Goal: Information Seeking & Learning: Learn about a topic

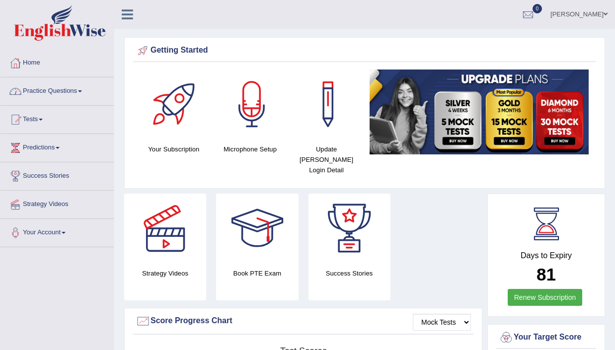
click at [63, 94] on link "Practice Questions" at bounding box center [56, 90] width 113 height 25
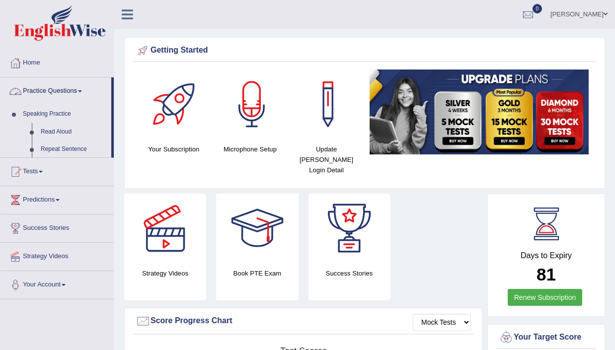
click at [63, 94] on link "Practice Questions" at bounding box center [55, 90] width 111 height 25
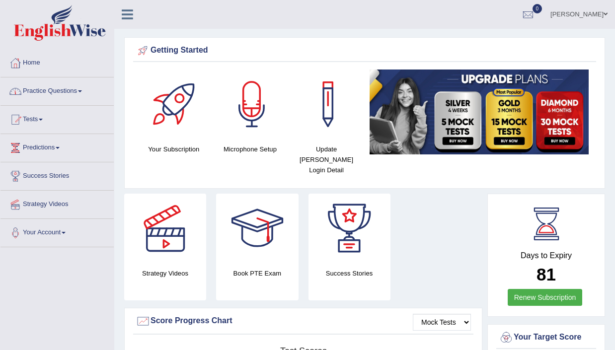
click at [63, 94] on link "Practice Questions" at bounding box center [56, 90] width 113 height 25
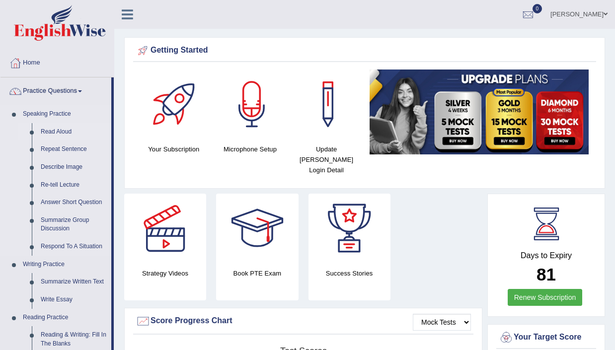
click at [62, 136] on link "Read Aloud" at bounding box center [73, 132] width 75 height 18
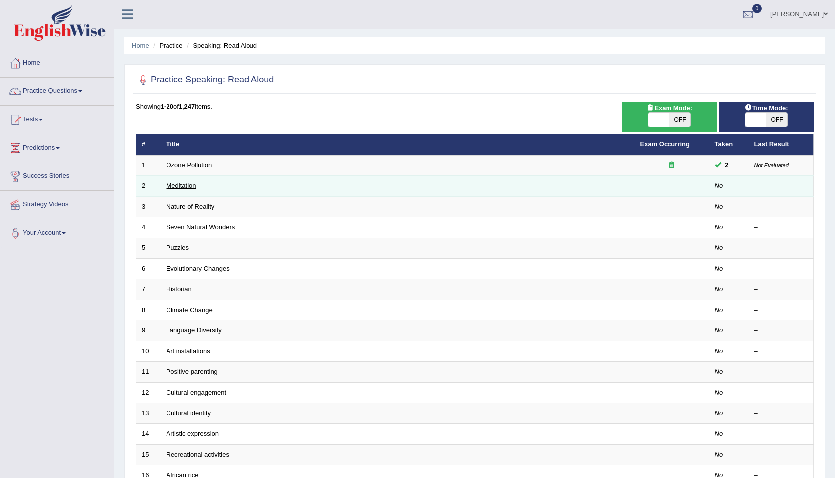
click at [184, 186] on link "Meditation" at bounding box center [182, 185] width 30 height 7
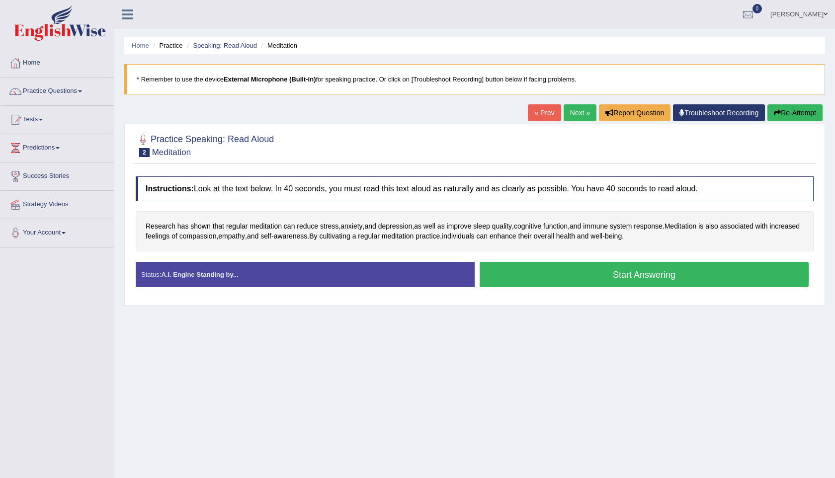
click at [605, 279] on button "Start Answering" at bounding box center [644, 274] width 329 height 25
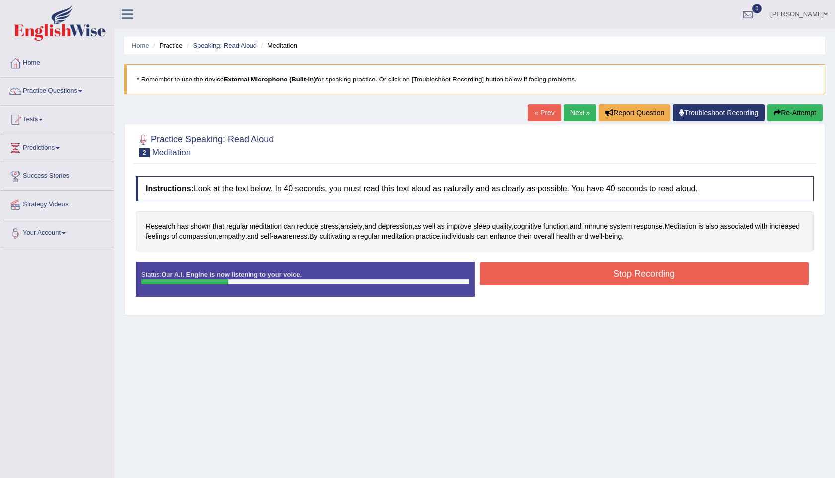
click at [627, 274] on button "Stop Recording" at bounding box center [644, 273] width 329 height 23
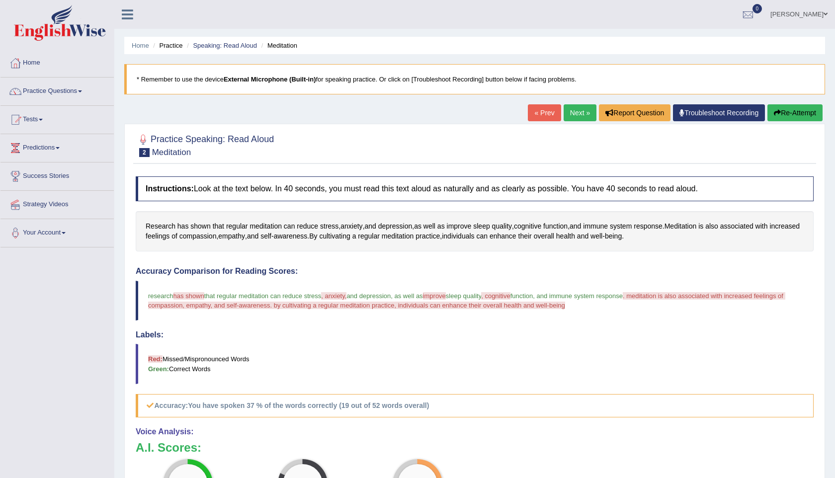
click at [579, 110] on link "Next »" at bounding box center [580, 112] width 33 height 17
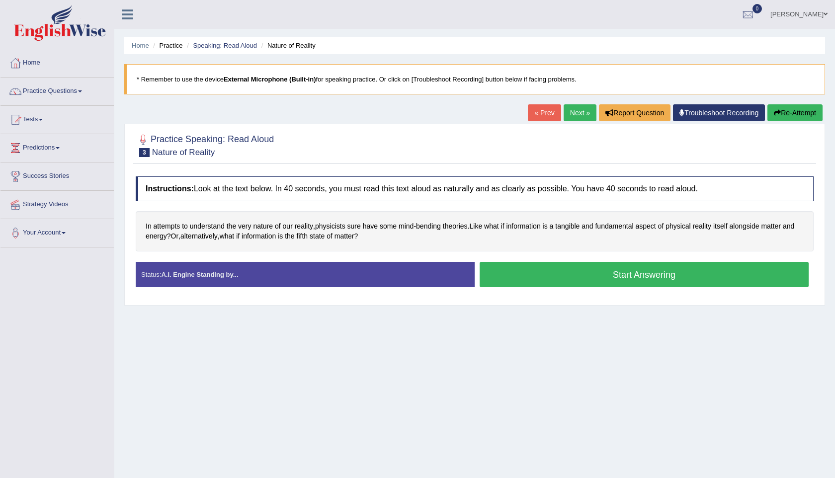
click at [579, 279] on button "Start Answering" at bounding box center [644, 274] width 329 height 25
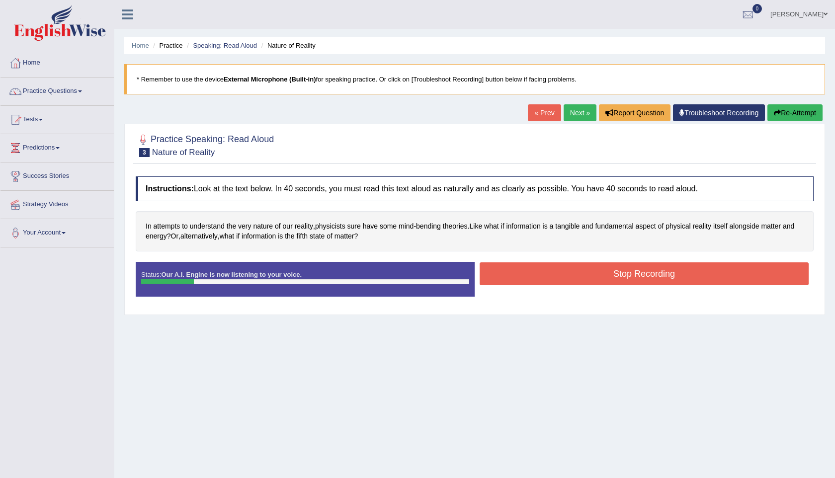
click at [579, 279] on button "Stop Recording" at bounding box center [644, 273] width 329 height 23
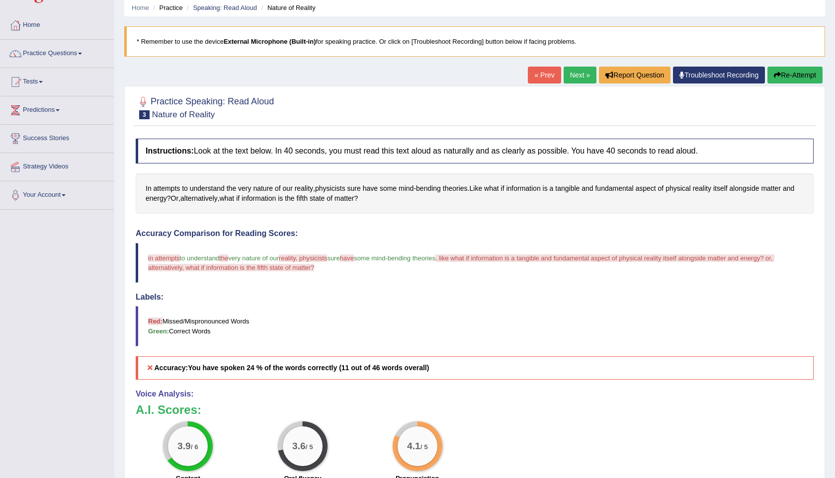
scroll to position [33, 0]
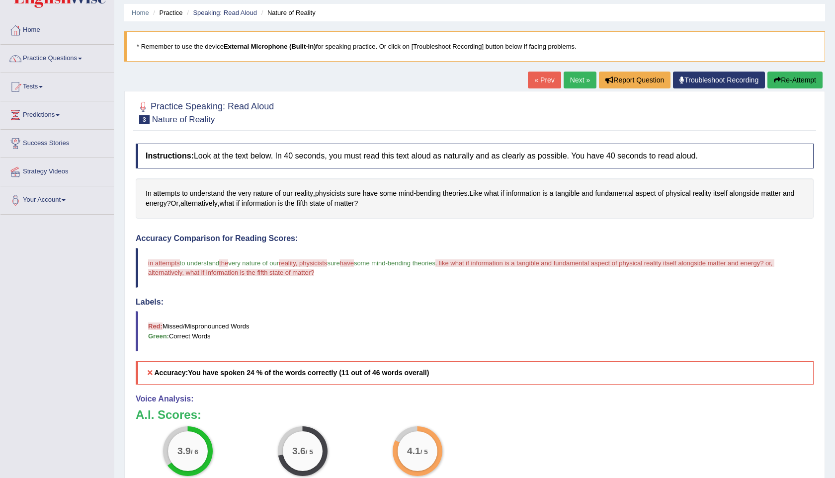
click at [577, 85] on link "Next »" at bounding box center [580, 80] width 33 height 17
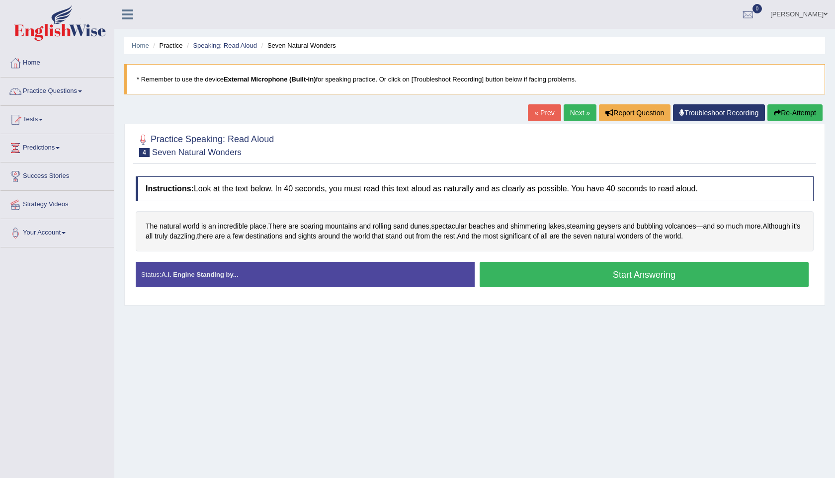
click at [595, 269] on button "Start Answering" at bounding box center [644, 274] width 329 height 25
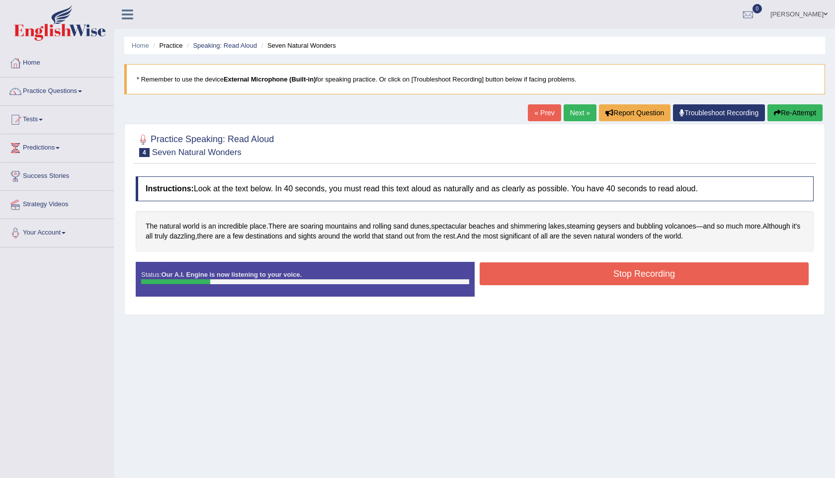
click at [623, 265] on button "Stop Recording" at bounding box center [644, 273] width 329 height 23
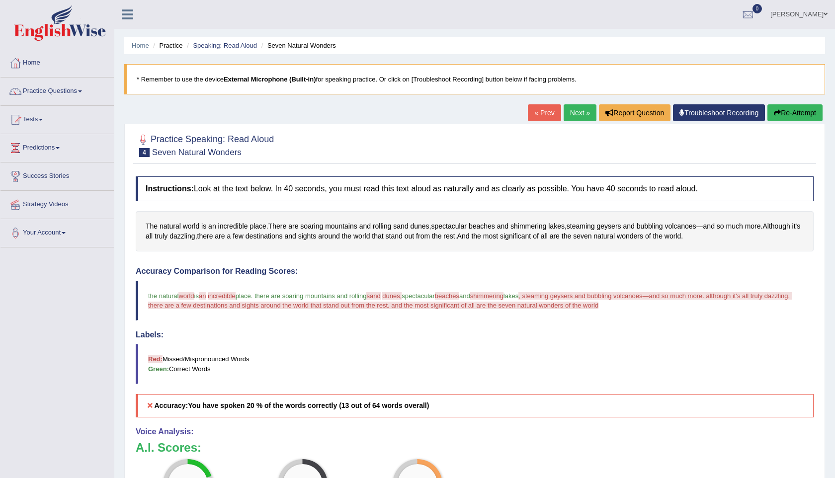
click at [569, 112] on link "Next »" at bounding box center [580, 112] width 33 height 17
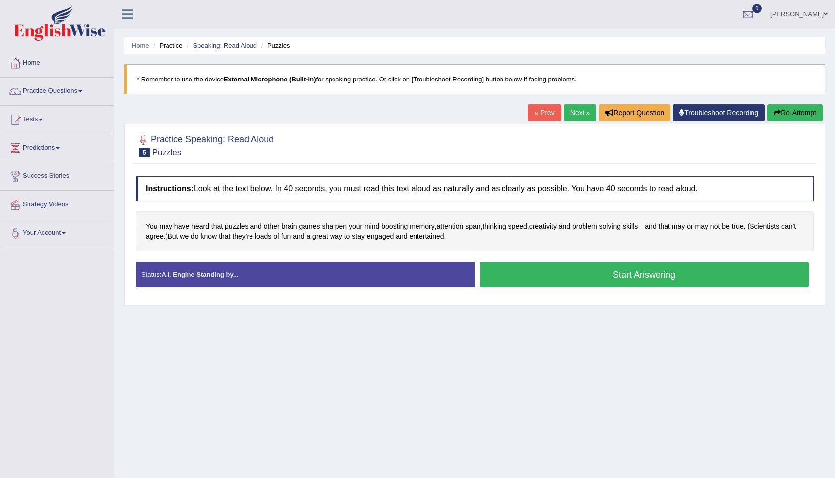
click at [620, 277] on button "Start Answering" at bounding box center [644, 274] width 329 height 25
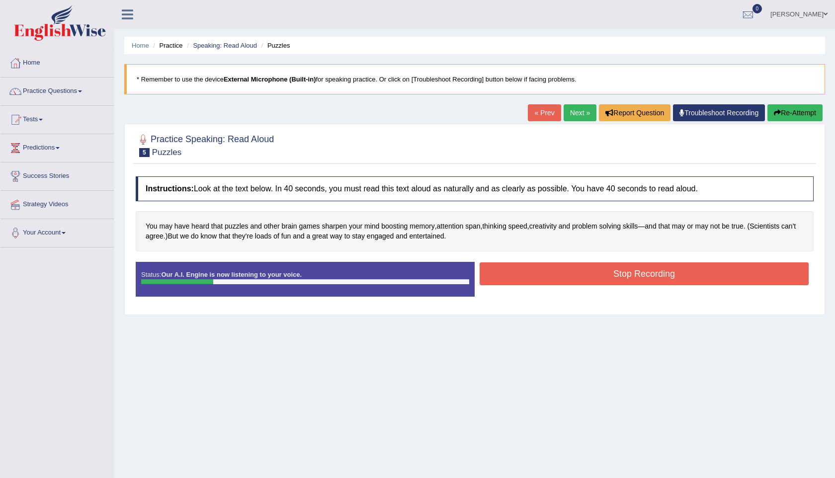
click at [620, 277] on button "Stop Recording" at bounding box center [644, 273] width 329 height 23
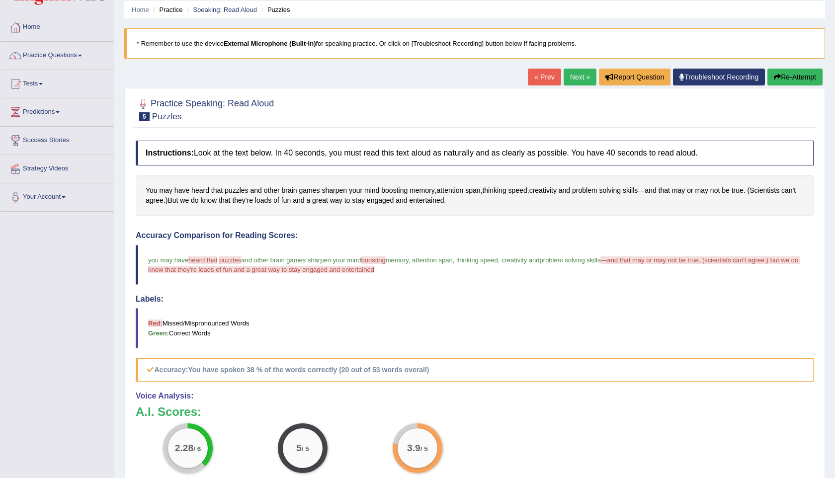
scroll to position [23, 0]
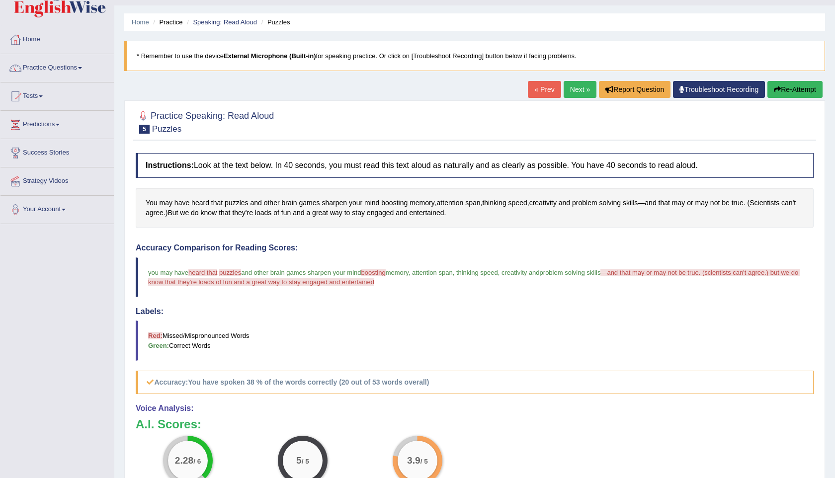
click at [578, 87] on link "Next »" at bounding box center [580, 89] width 33 height 17
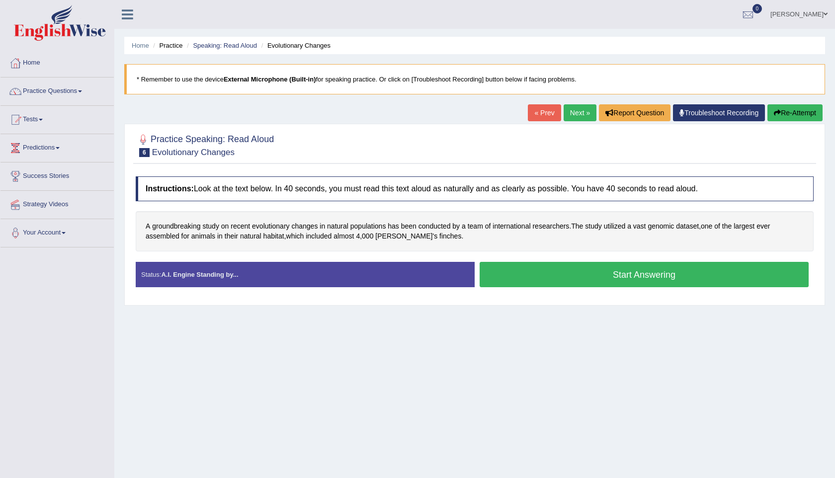
click at [639, 280] on button "Start Answering" at bounding box center [644, 274] width 329 height 25
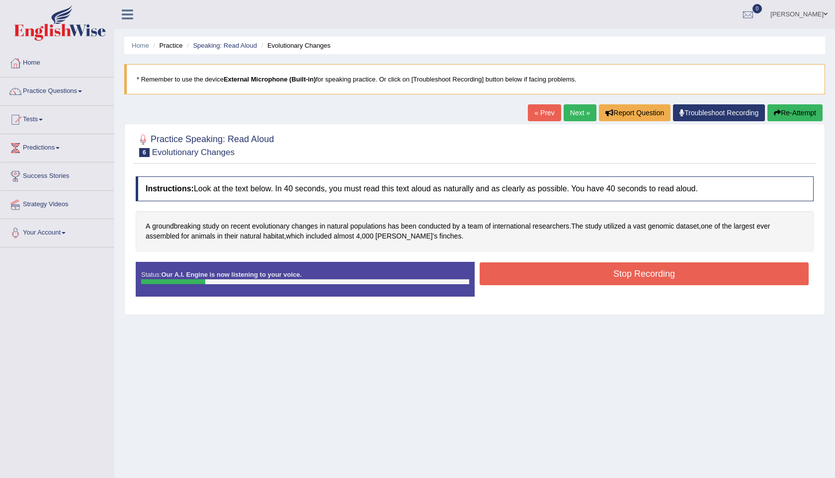
click at [652, 273] on button "Stop Recording" at bounding box center [644, 273] width 329 height 23
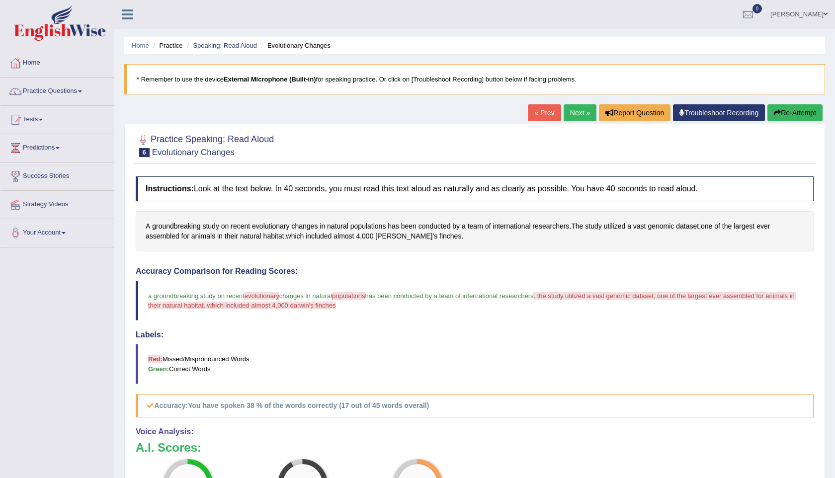
click at [573, 116] on link "Next »" at bounding box center [580, 112] width 33 height 17
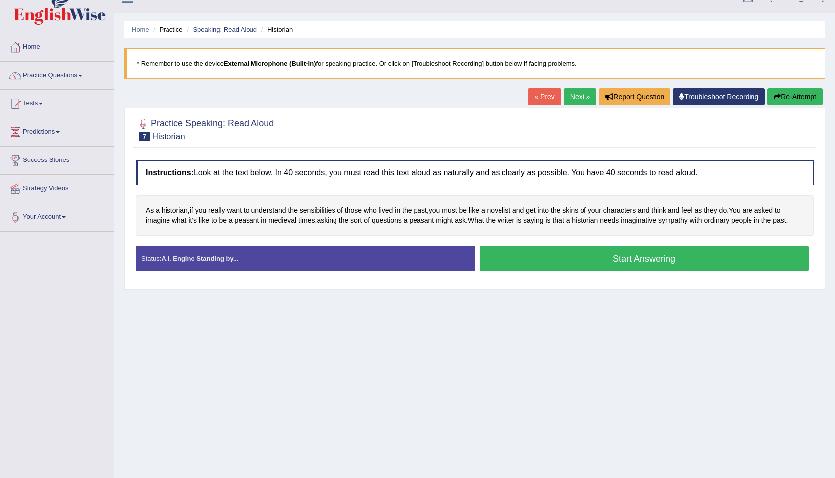
scroll to position [16, 0]
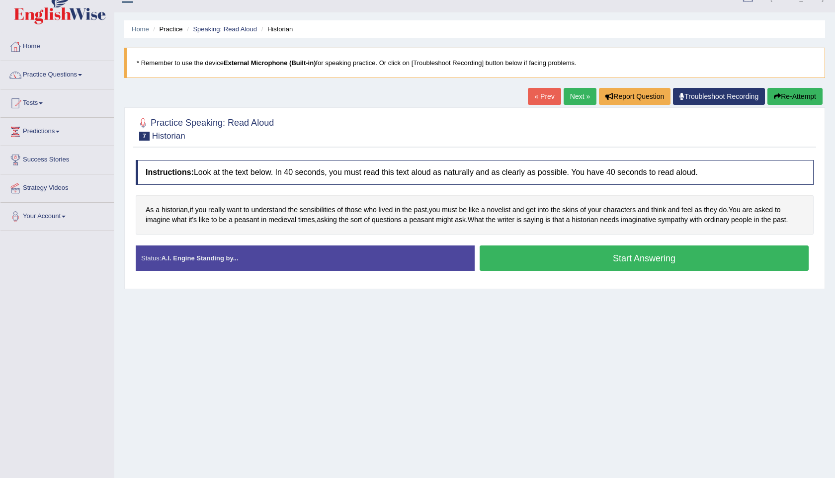
click at [645, 258] on button "Start Answering" at bounding box center [644, 258] width 329 height 25
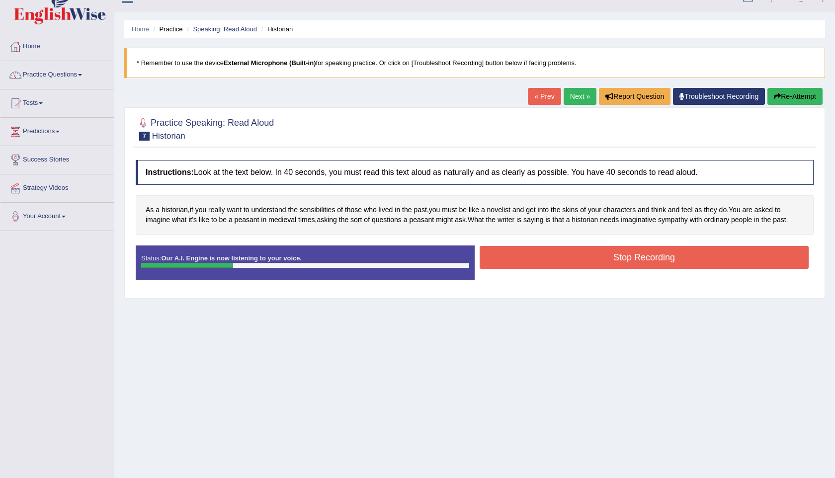
click at [649, 254] on button "Stop Recording" at bounding box center [644, 257] width 329 height 23
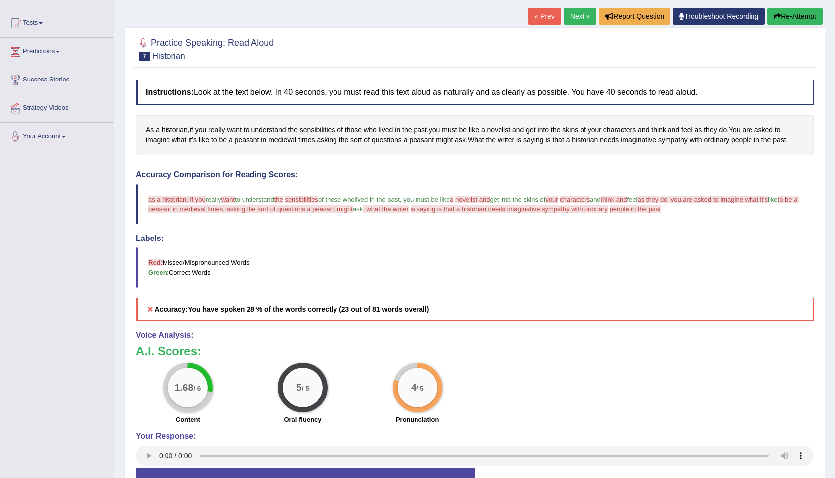
scroll to position [0, 0]
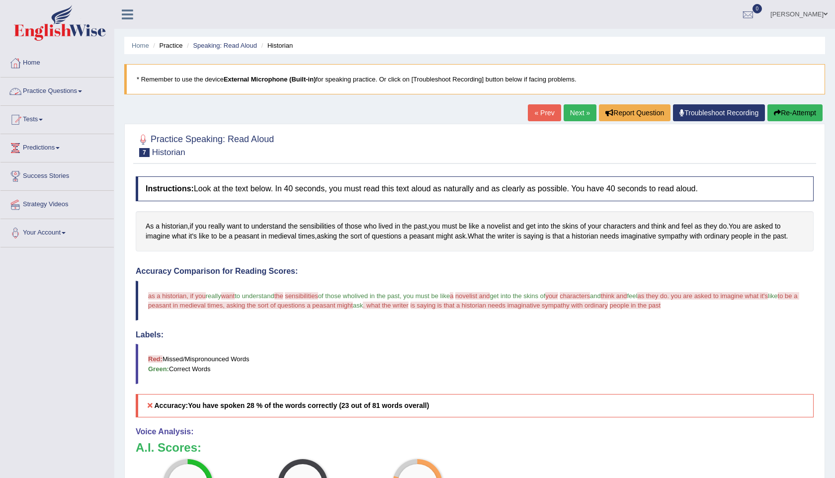
click at [46, 87] on link "Practice Questions" at bounding box center [56, 90] width 113 height 25
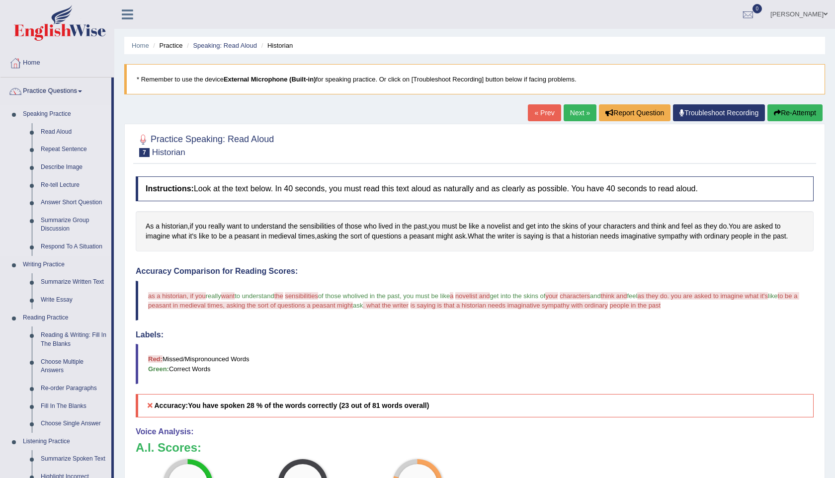
click at [40, 120] on link "Speaking Practice" at bounding box center [64, 114] width 93 height 18
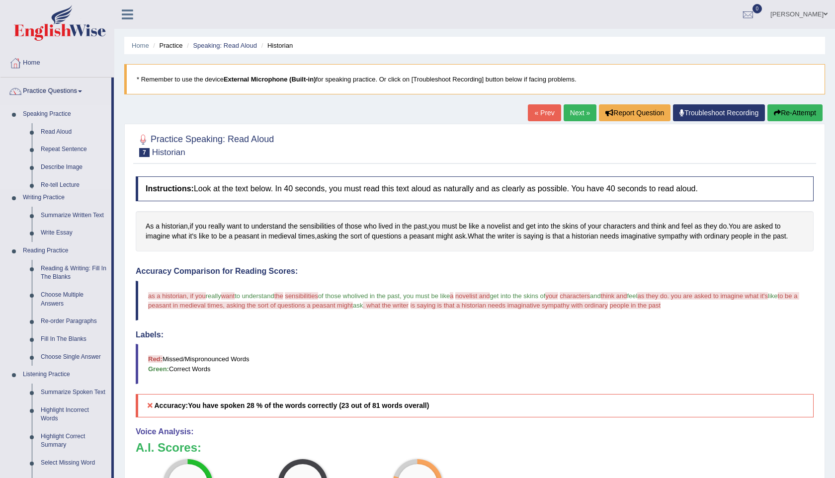
click at [48, 113] on link "Speaking Practice" at bounding box center [64, 114] width 93 height 18
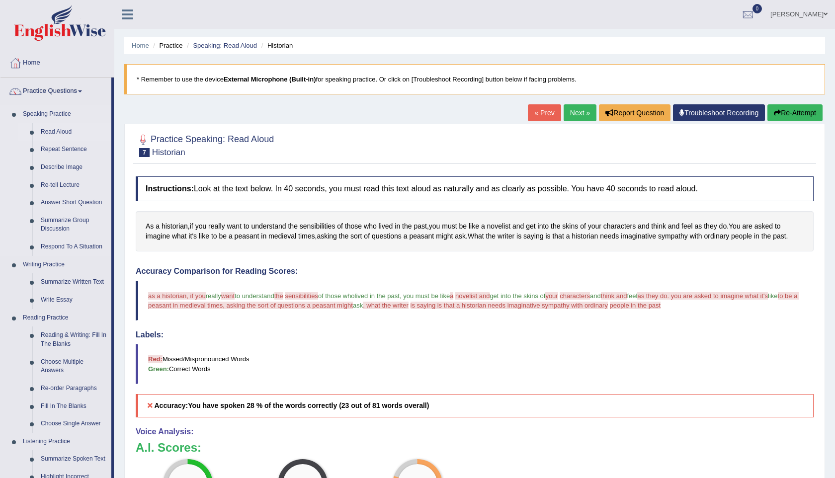
click at [51, 132] on link "Read Aloud" at bounding box center [73, 132] width 75 height 18
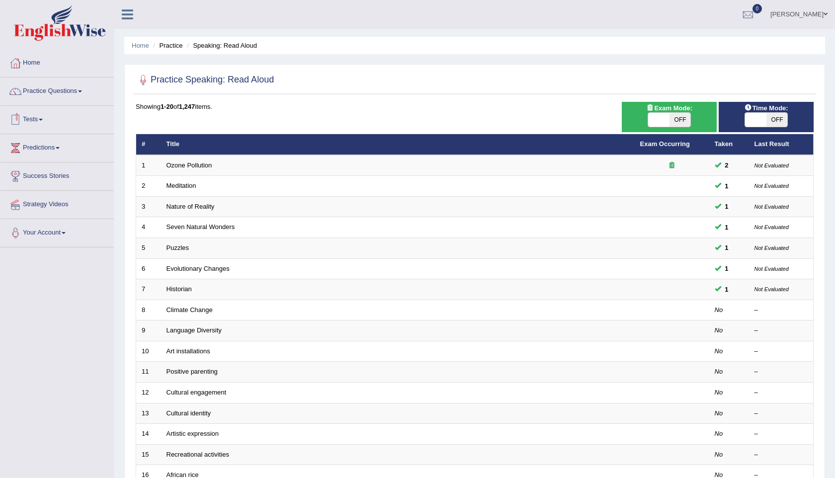
click at [674, 112] on span "Exam Mode:" at bounding box center [669, 108] width 54 height 10
click at [676, 118] on span "OFF" at bounding box center [680, 120] width 21 height 14
checkbox input "true"
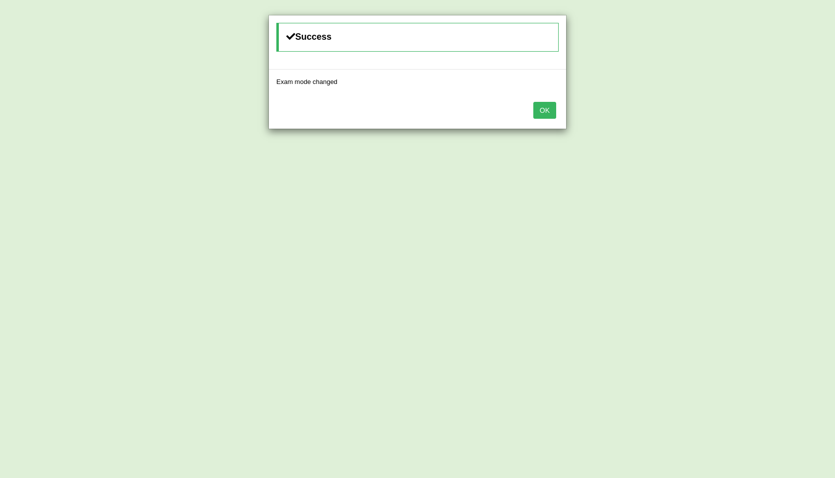
click at [545, 109] on button "OK" at bounding box center [544, 110] width 23 height 17
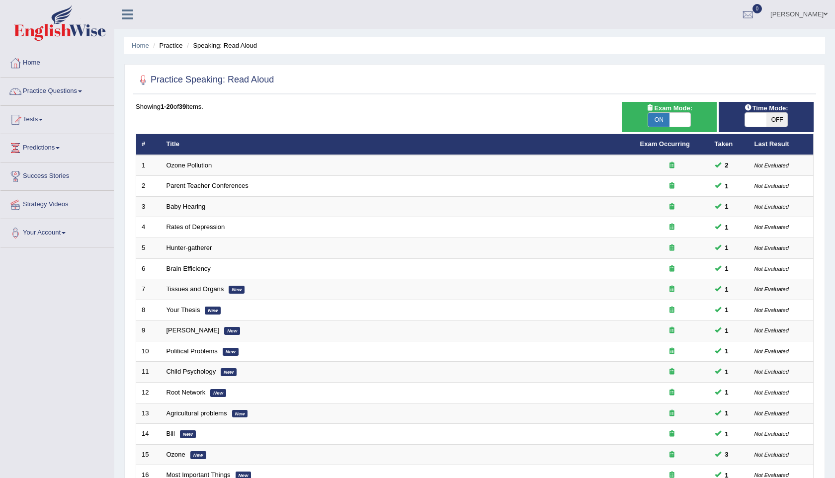
click at [678, 121] on span at bounding box center [680, 120] width 21 height 14
checkbox input "false"
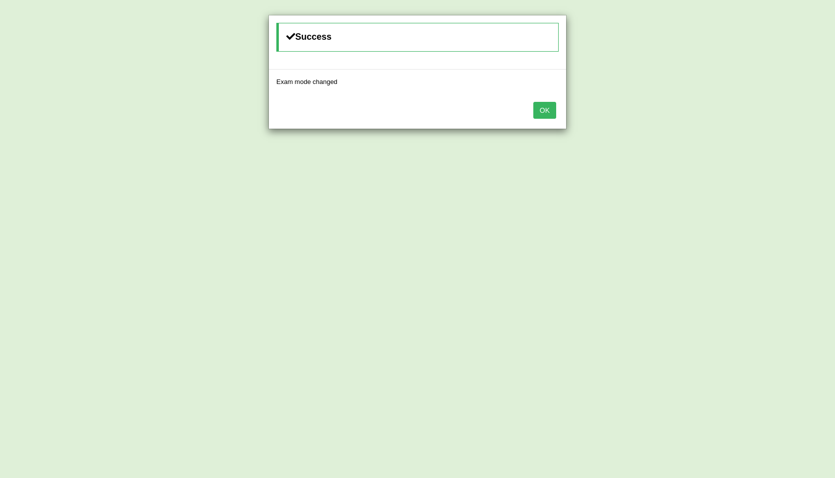
click at [543, 109] on button "OK" at bounding box center [544, 110] width 23 height 17
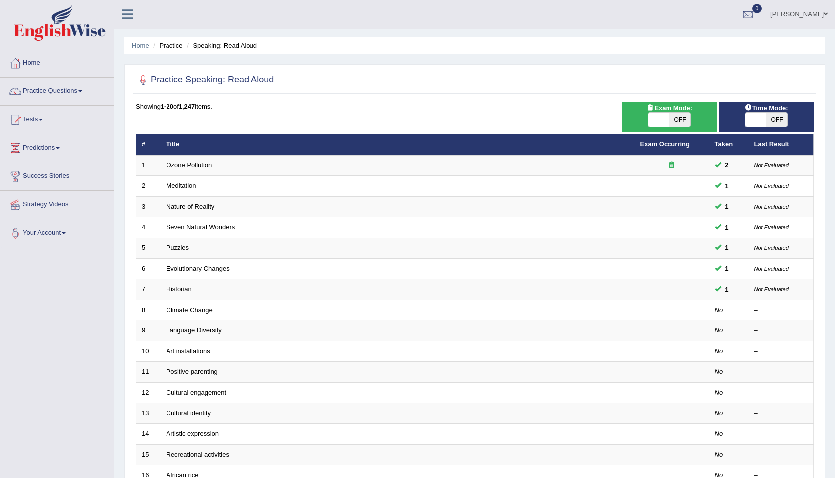
click at [771, 121] on span "OFF" at bounding box center [776, 120] width 21 height 14
checkbox input "true"
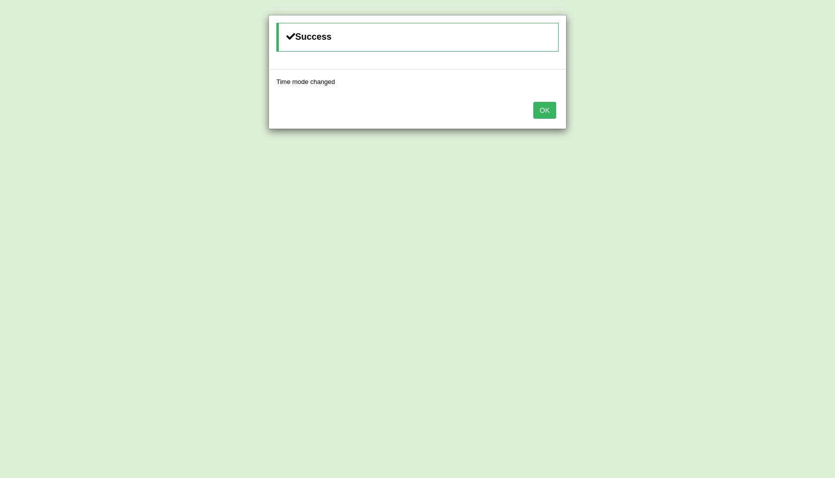
click at [540, 111] on button "OK" at bounding box center [544, 110] width 23 height 17
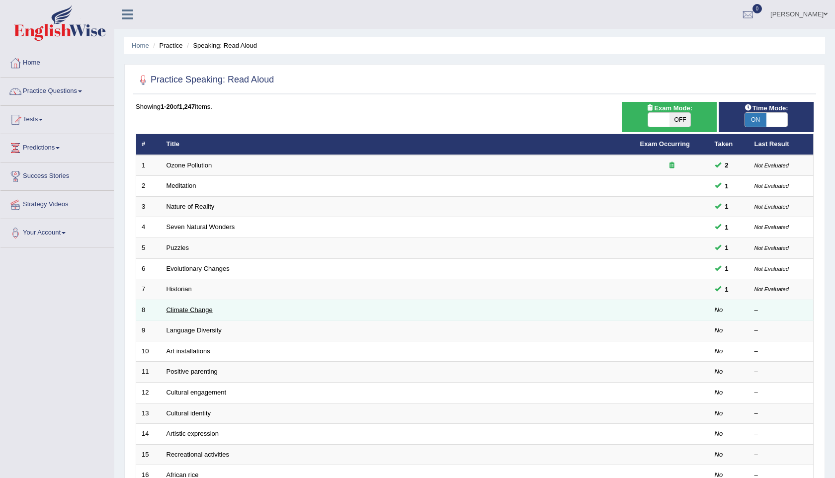
click at [183, 310] on link "Climate Change" at bounding box center [190, 309] width 46 height 7
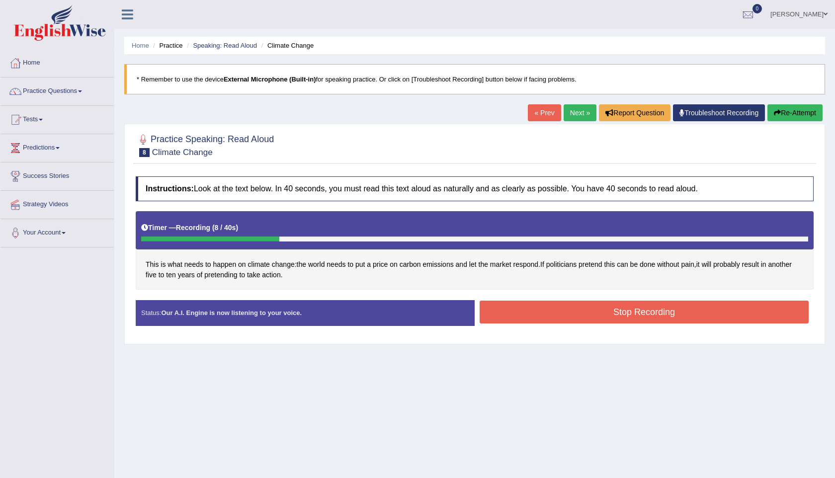
click at [629, 310] on button "Stop Recording" at bounding box center [644, 312] width 329 height 23
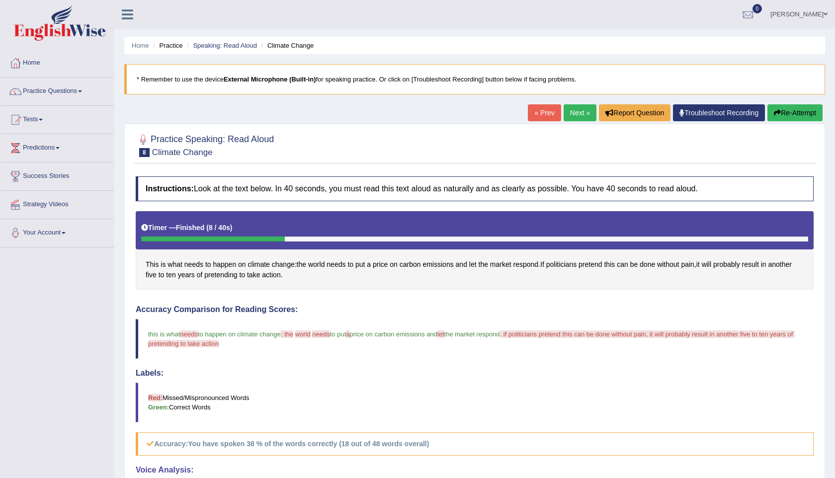
click at [570, 110] on link "Next »" at bounding box center [580, 112] width 33 height 17
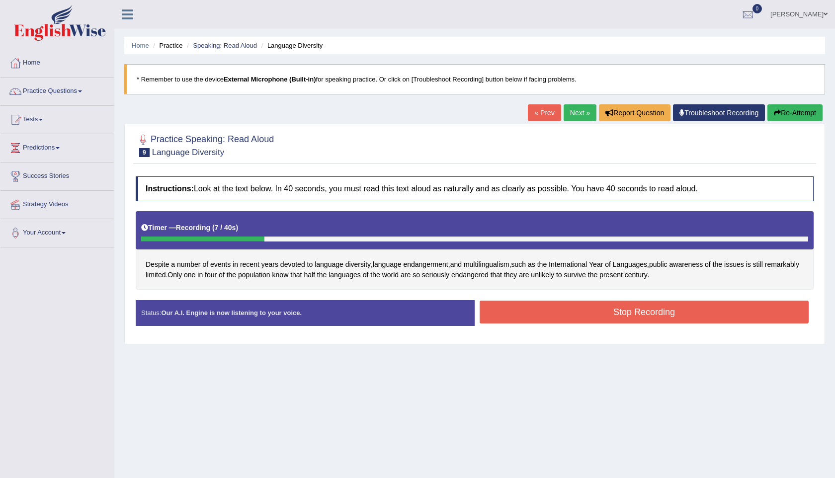
click at [673, 320] on button "Stop Recording" at bounding box center [644, 312] width 329 height 23
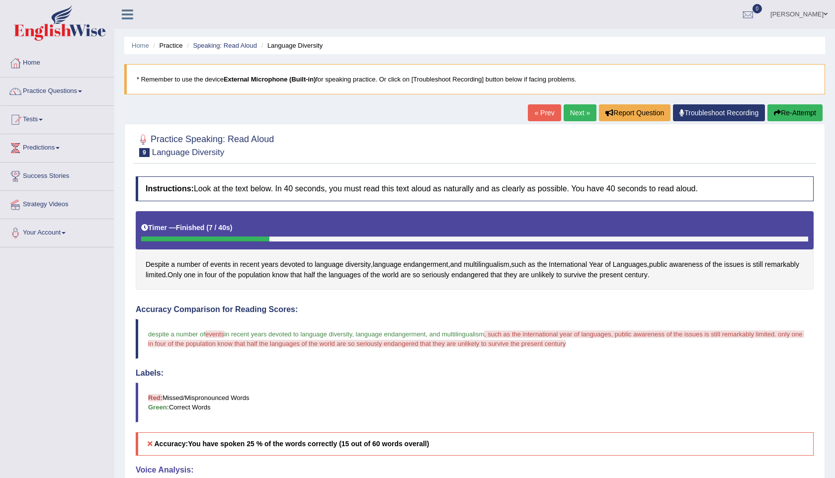
click at [569, 110] on link "Next »" at bounding box center [580, 112] width 33 height 17
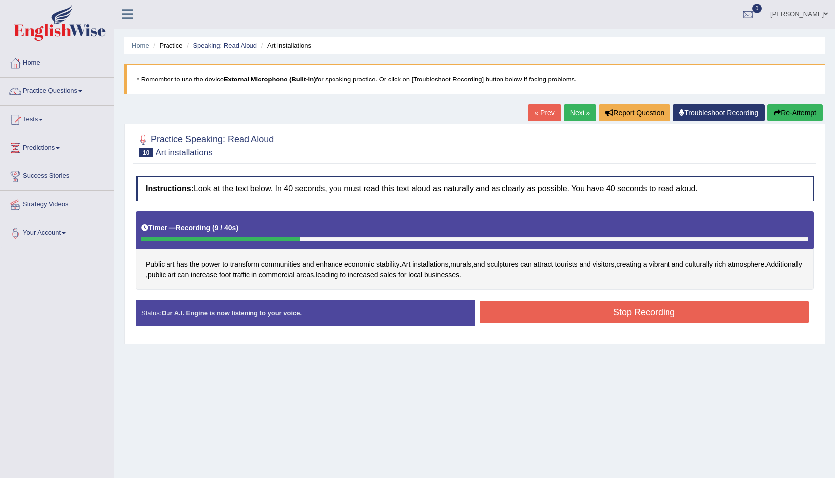
click at [661, 317] on button "Stop Recording" at bounding box center [644, 312] width 329 height 23
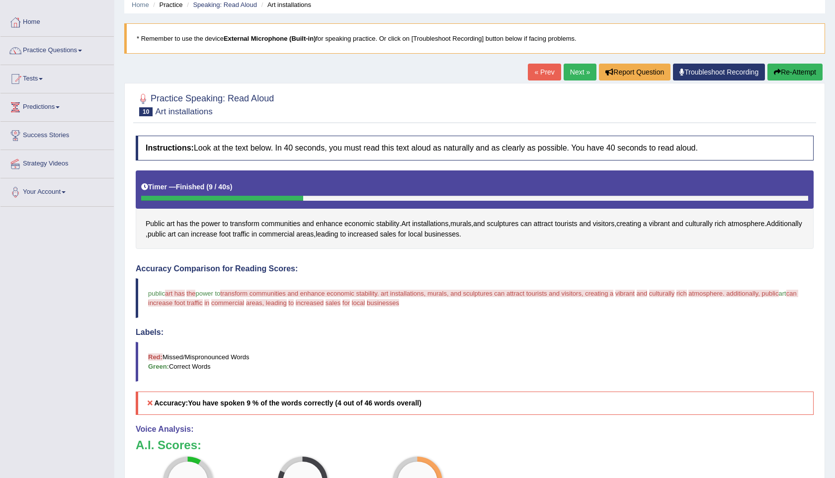
scroll to position [37, 0]
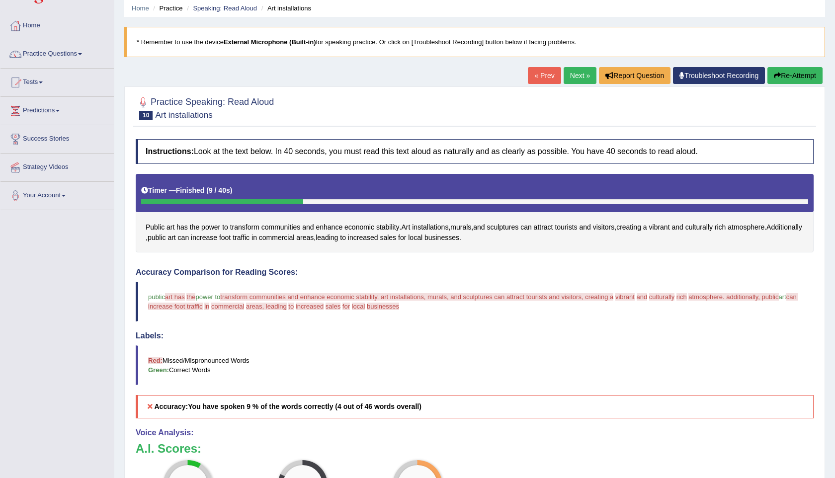
click at [574, 79] on link "Next »" at bounding box center [580, 75] width 33 height 17
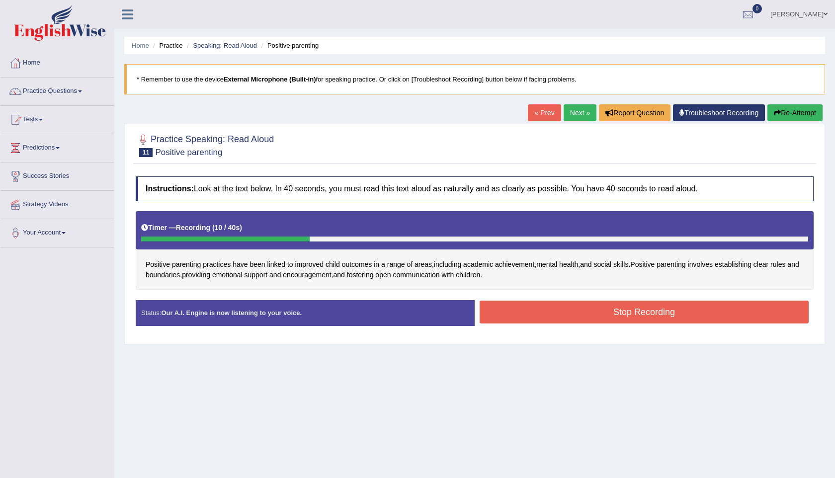
click at [628, 305] on button "Stop Recording" at bounding box center [644, 312] width 329 height 23
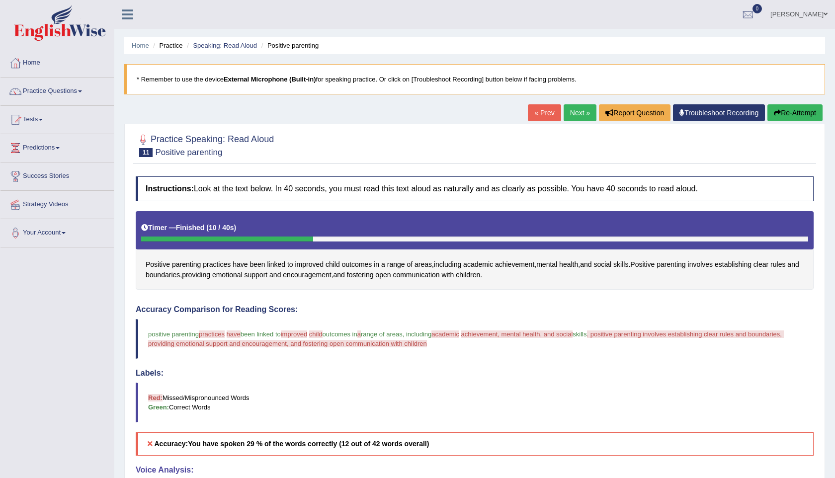
click at [575, 110] on link "Next »" at bounding box center [580, 112] width 33 height 17
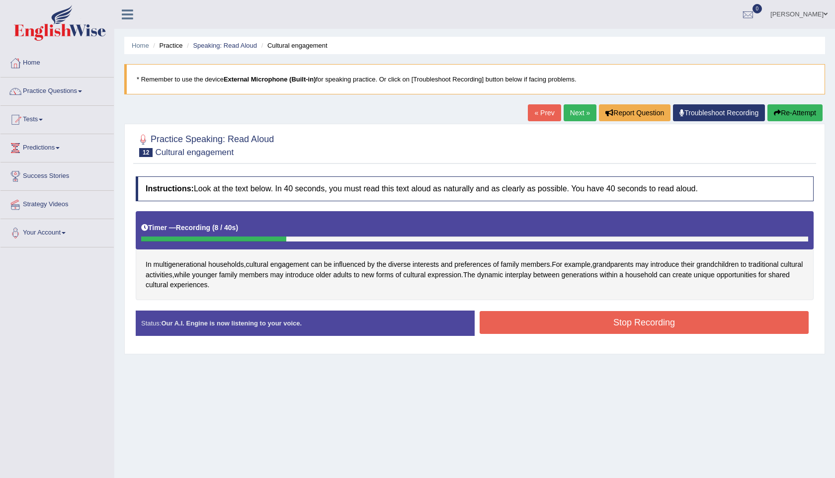
click at [655, 325] on button "Stop Recording" at bounding box center [644, 322] width 329 height 23
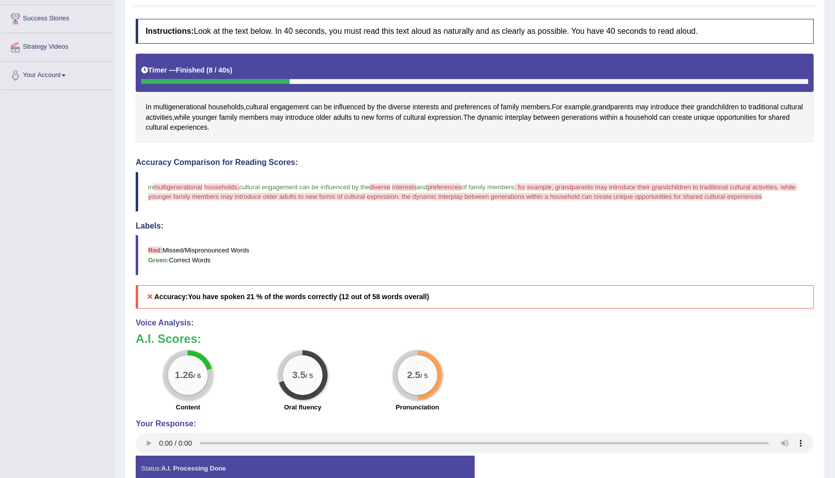
scroll to position [211, 0]
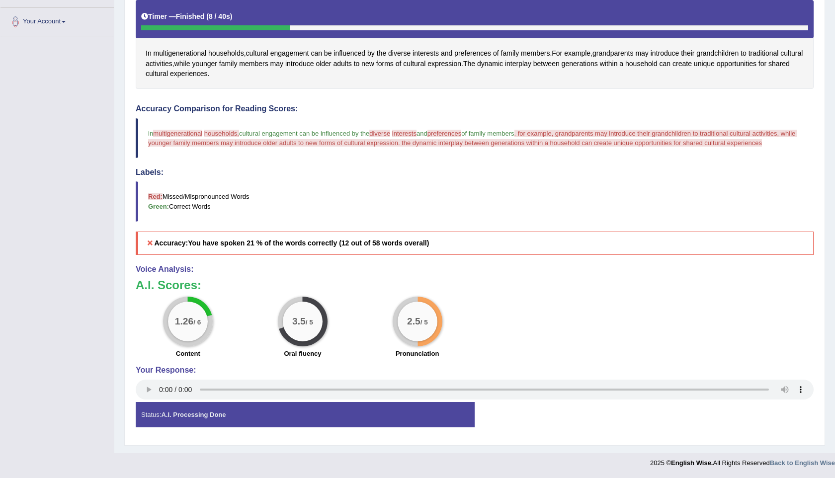
click at [174, 131] on span "multigenerational" at bounding box center [177, 133] width 49 height 7
click at [182, 134] on span "multigenerational" at bounding box center [177, 133] width 49 height 7
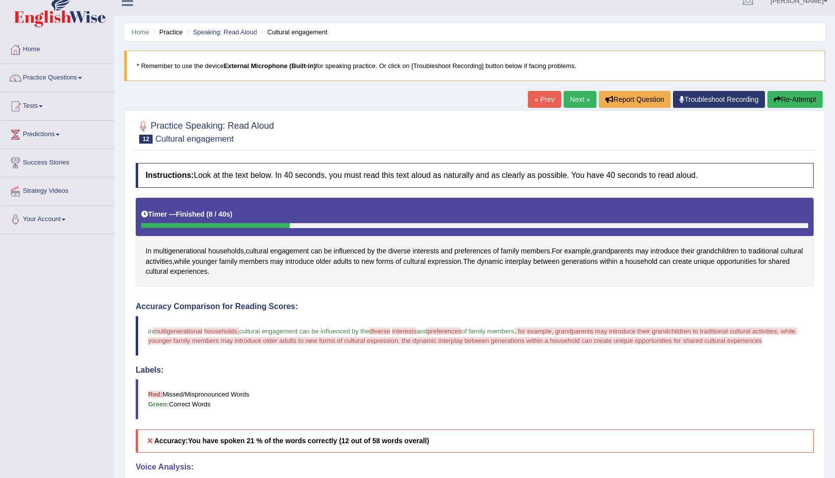
scroll to position [0, 0]
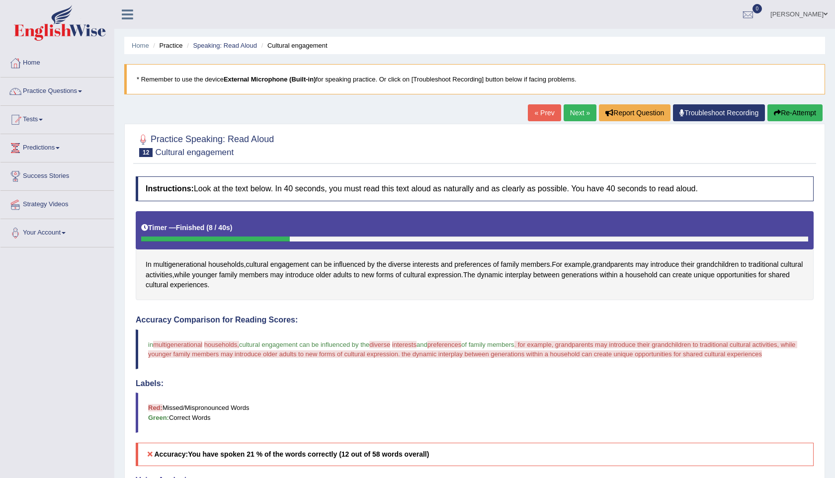
click at [573, 112] on link "Next »" at bounding box center [580, 112] width 33 height 17
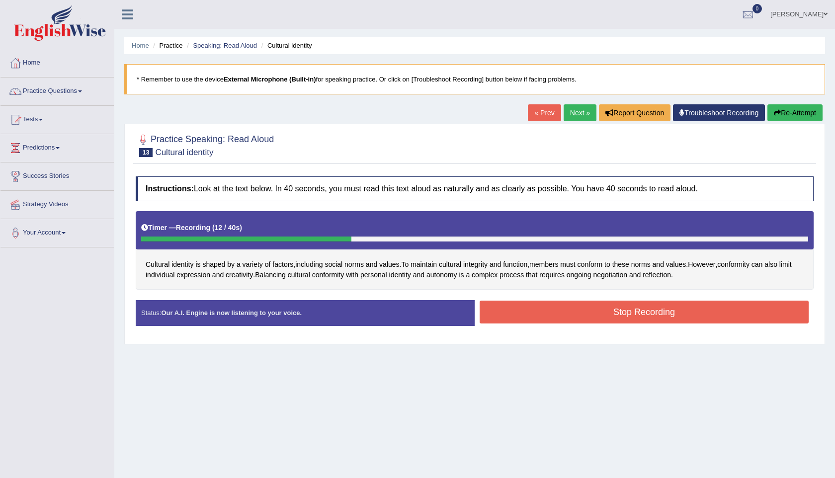
click at [690, 310] on button "Stop Recording" at bounding box center [644, 312] width 329 height 23
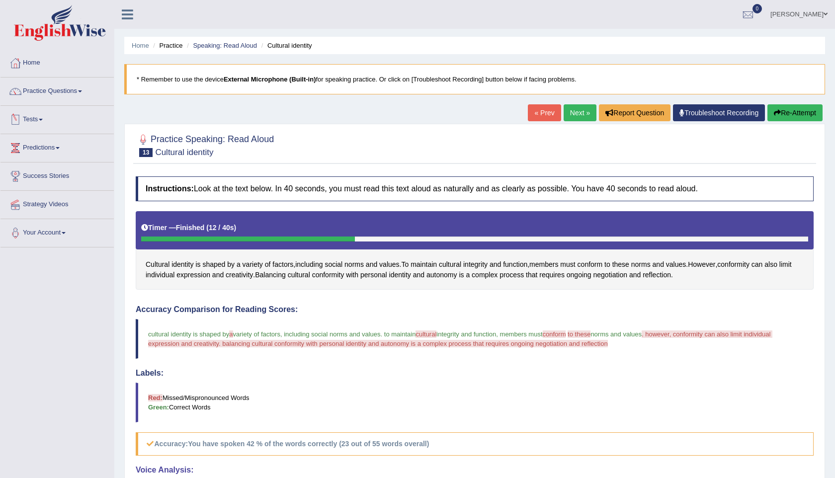
click at [579, 119] on link "Next »" at bounding box center [580, 112] width 33 height 17
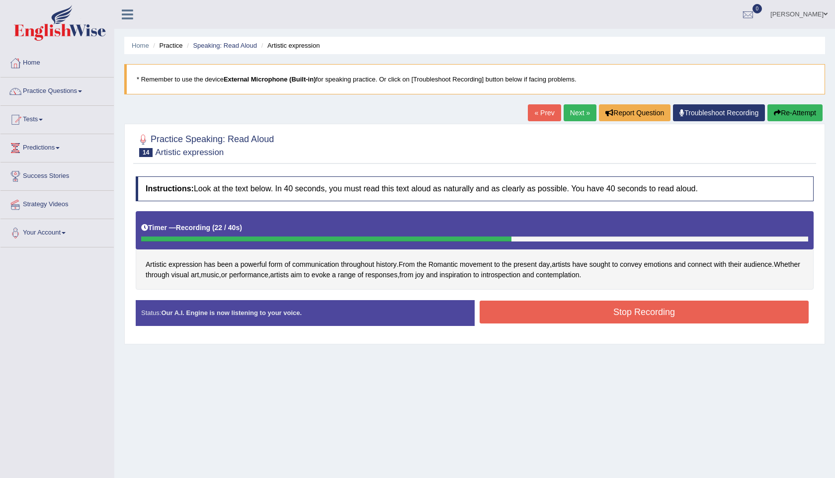
click at [660, 311] on button "Stop Recording" at bounding box center [644, 312] width 329 height 23
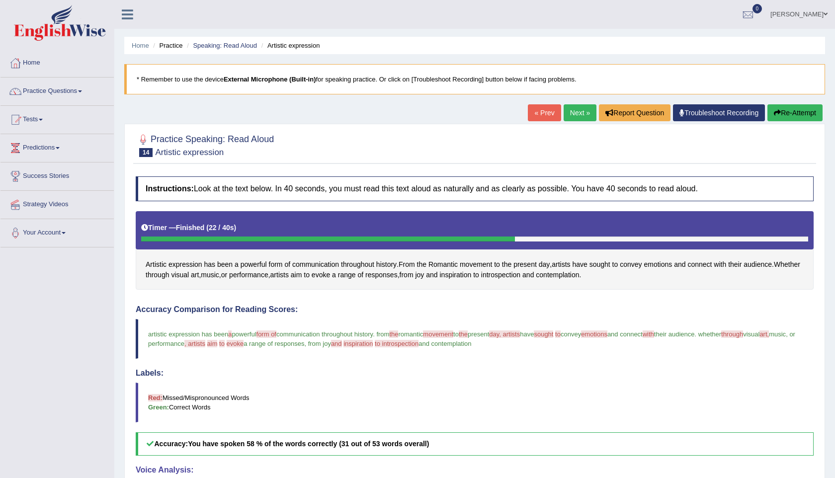
click at [577, 106] on link "Next »" at bounding box center [580, 112] width 33 height 17
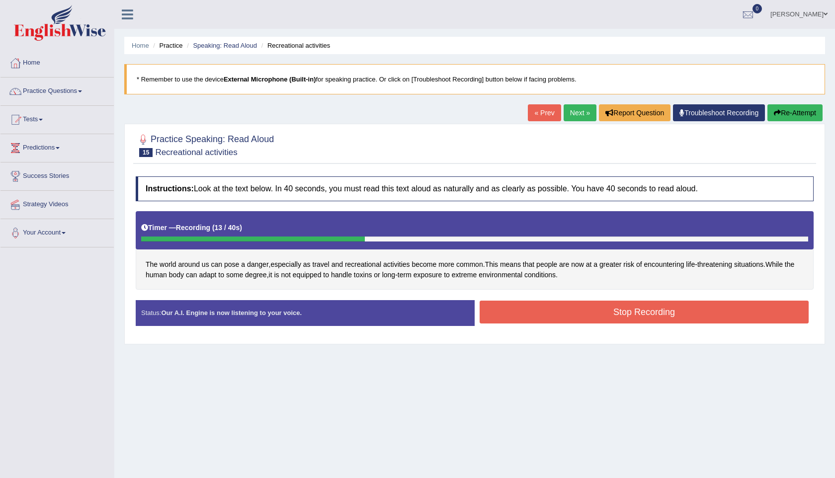
click at [668, 321] on button "Stop Recording" at bounding box center [644, 312] width 329 height 23
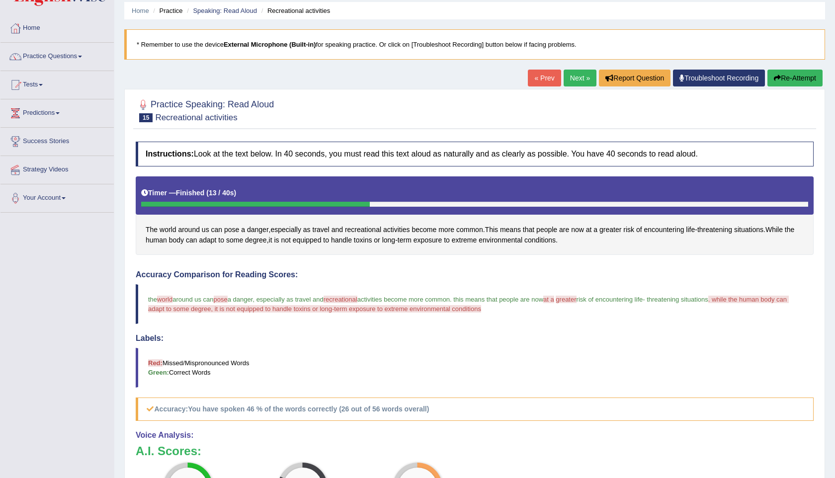
scroll to position [38, 0]
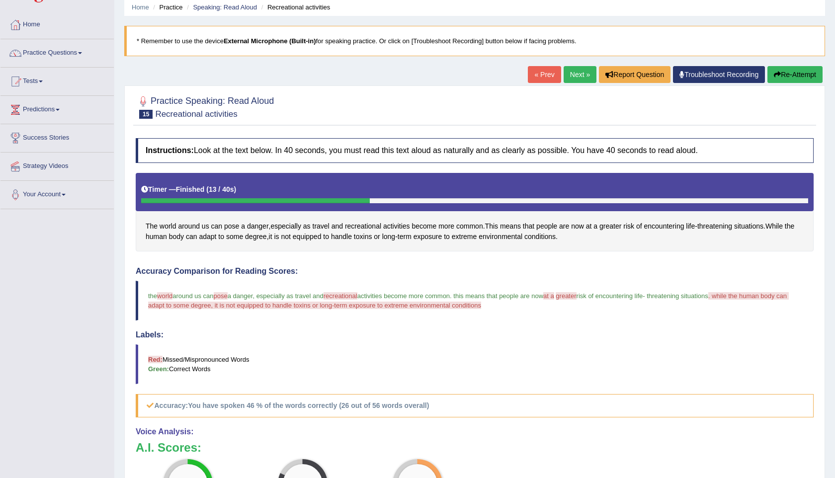
click at [577, 74] on link "Next »" at bounding box center [580, 74] width 33 height 17
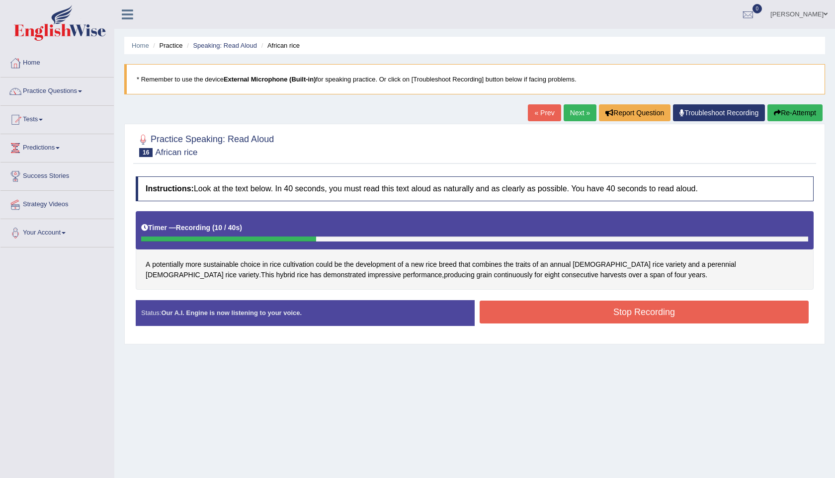
click at [695, 318] on button "Stop Recording" at bounding box center [644, 312] width 329 height 23
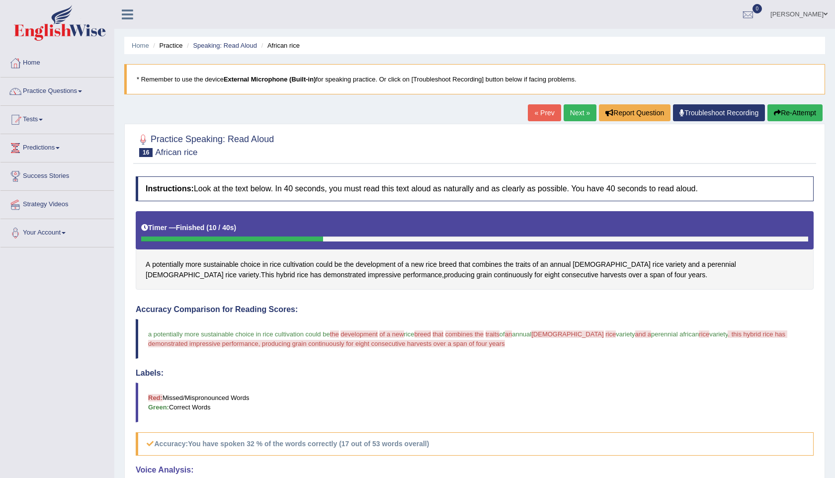
click at [574, 115] on link "Next »" at bounding box center [580, 112] width 33 height 17
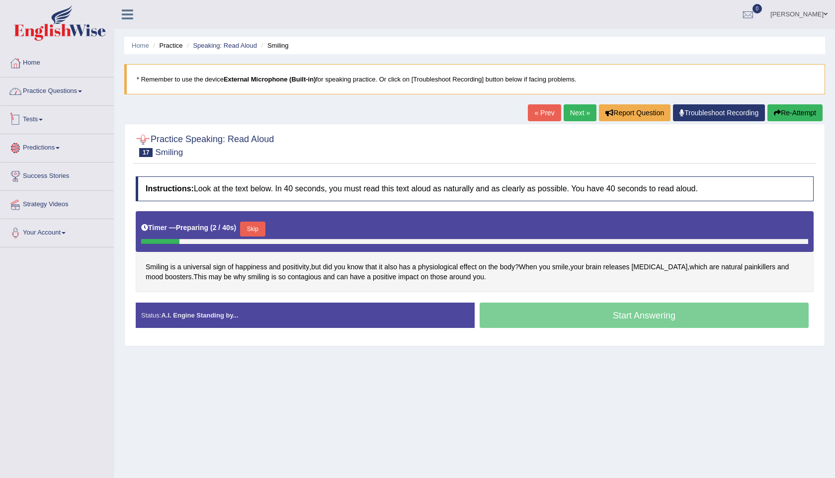
click at [69, 85] on link "Practice Questions" at bounding box center [56, 90] width 113 height 25
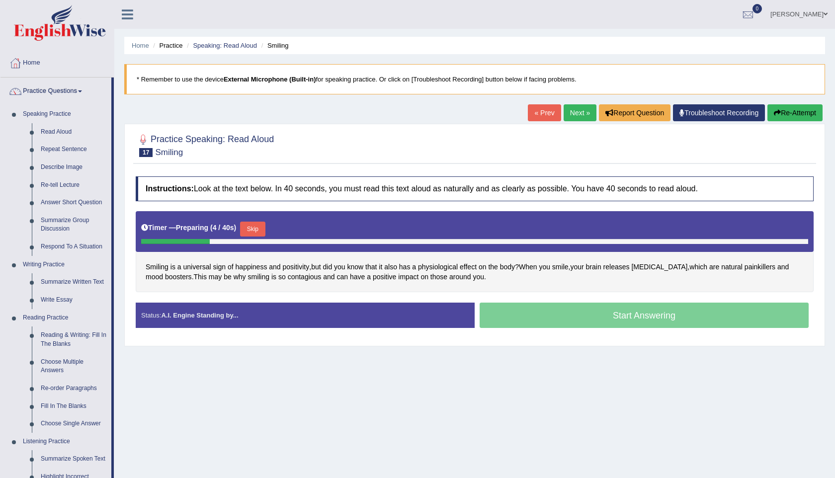
click at [379, 140] on div at bounding box center [475, 145] width 678 height 30
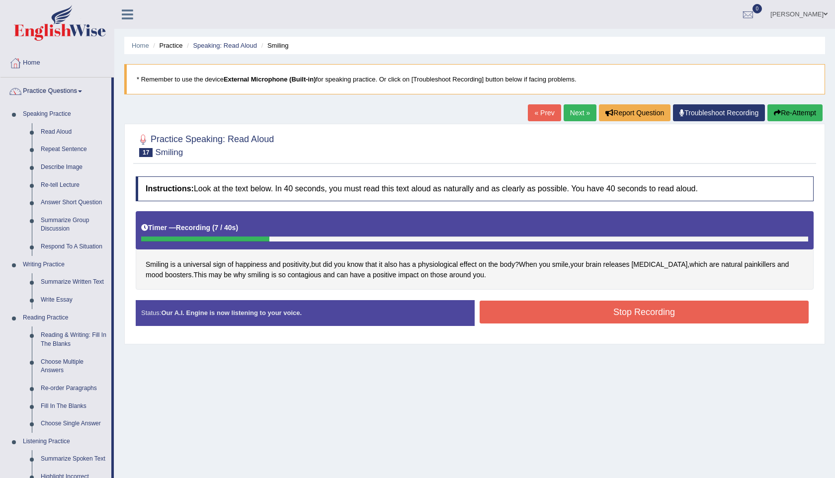
click at [600, 315] on button "Stop Recording" at bounding box center [644, 312] width 329 height 23
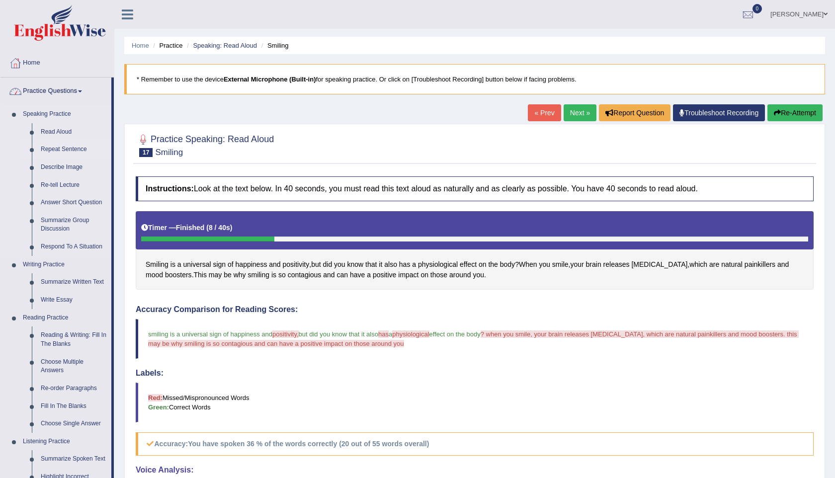
click at [61, 151] on link "Repeat Sentence" at bounding box center [73, 150] width 75 height 18
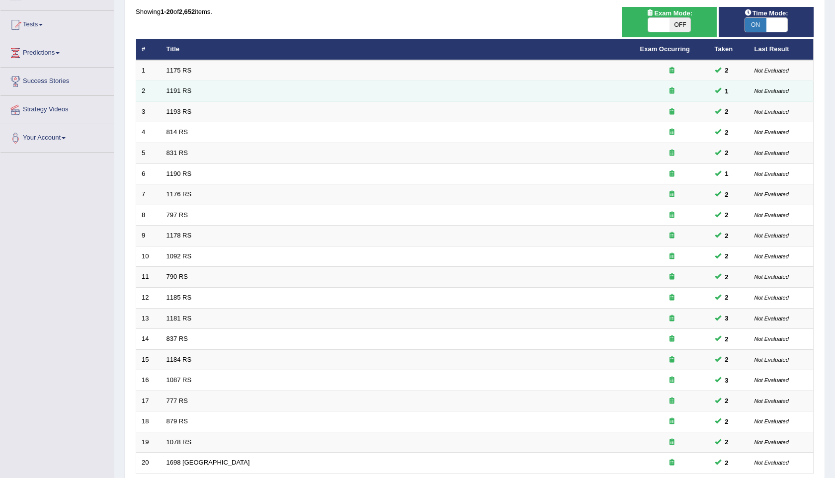
scroll to position [180, 0]
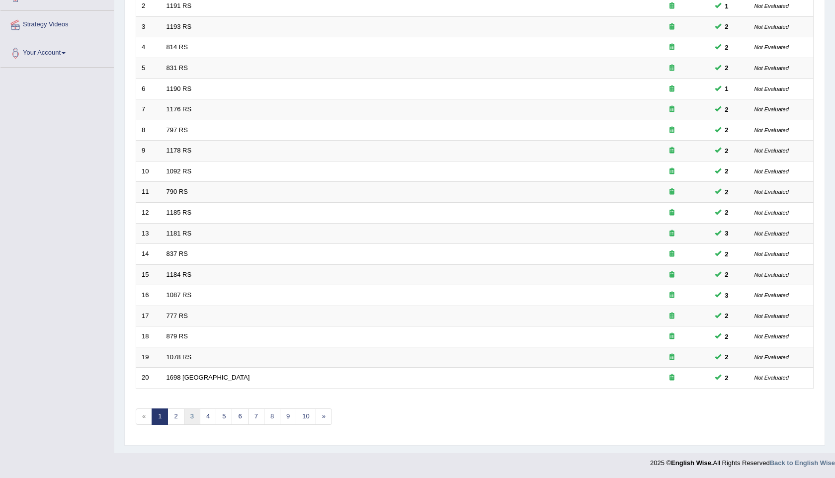
click at [191, 418] on link "3" at bounding box center [192, 417] width 16 height 16
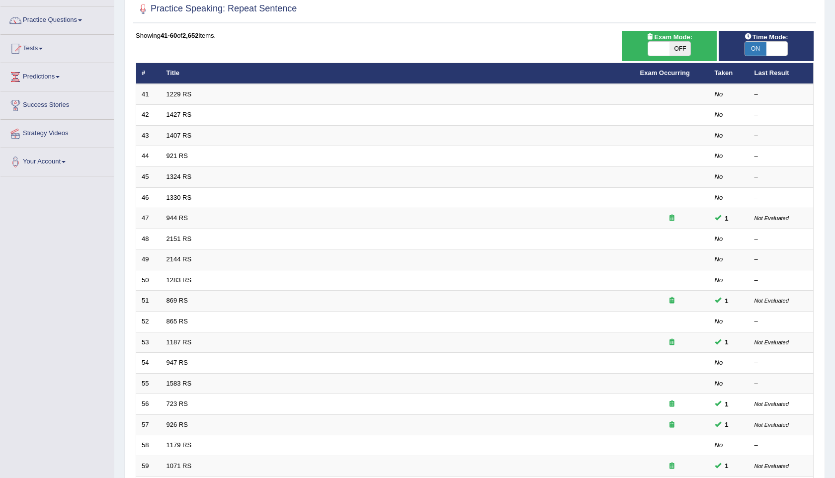
scroll to position [72, 0]
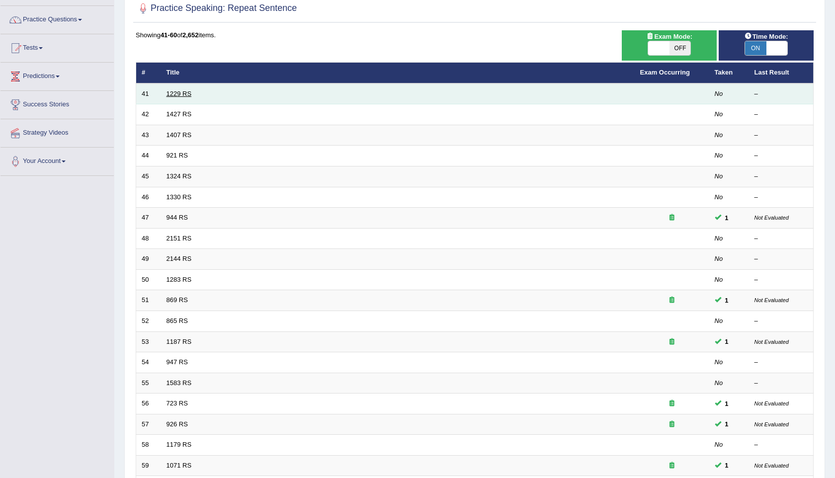
click at [180, 97] on link "1229 RS" at bounding box center [179, 93] width 25 height 7
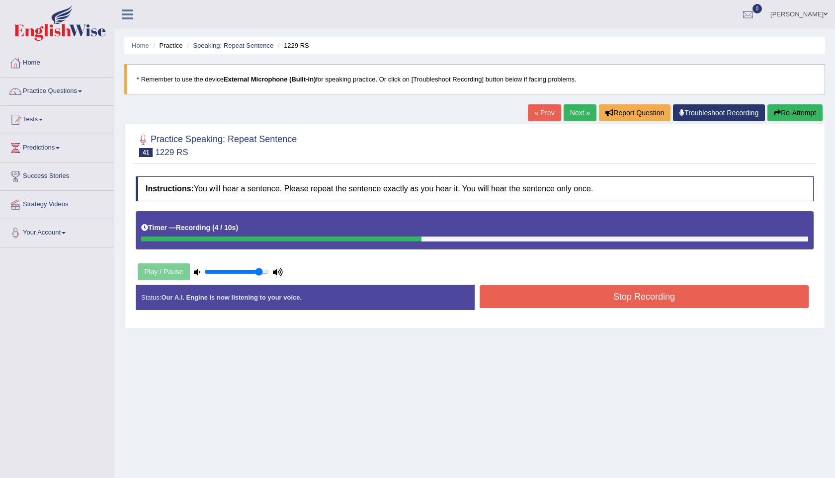
click at [592, 306] on button "Stop Recording" at bounding box center [644, 296] width 329 height 23
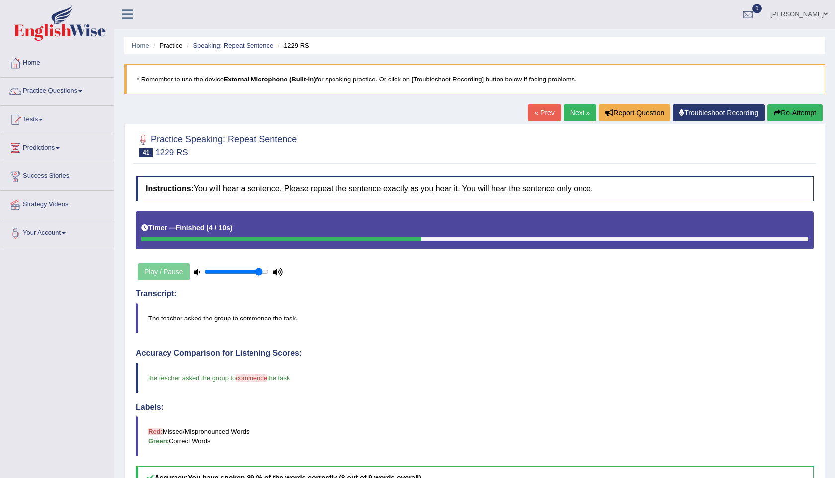
click at [570, 118] on link "Next »" at bounding box center [580, 112] width 33 height 17
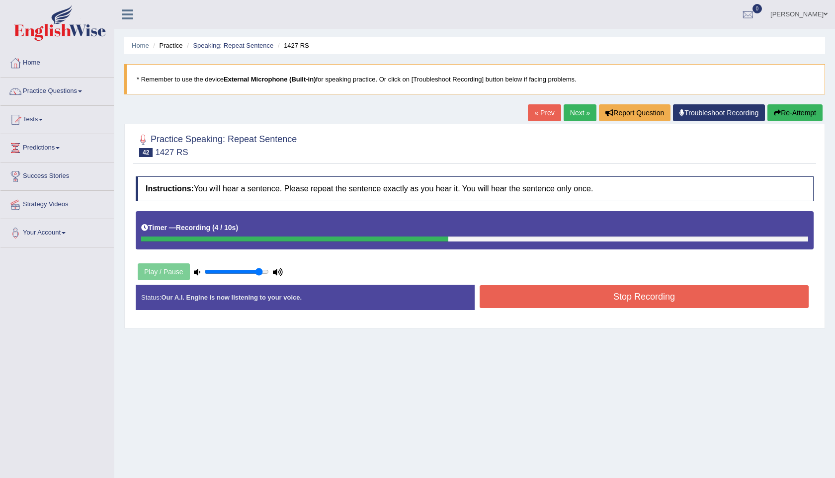
click at [647, 291] on button "Stop Recording" at bounding box center [644, 296] width 329 height 23
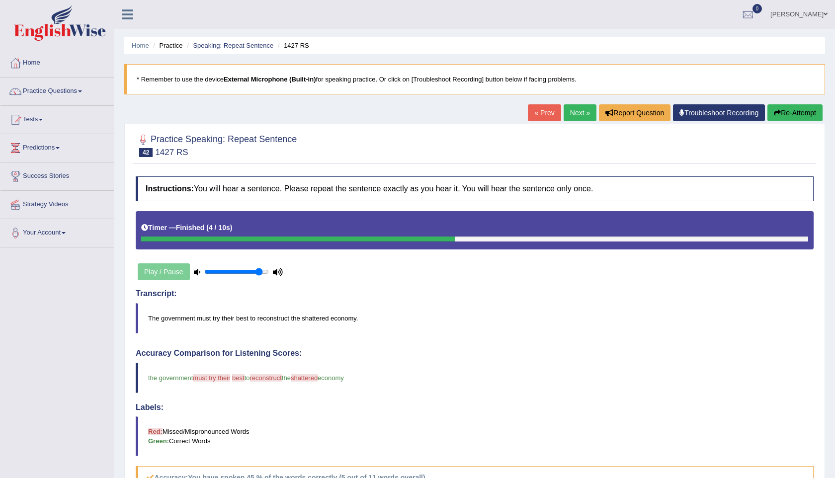
click at [570, 108] on link "Next »" at bounding box center [580, 112] width 33 height 17
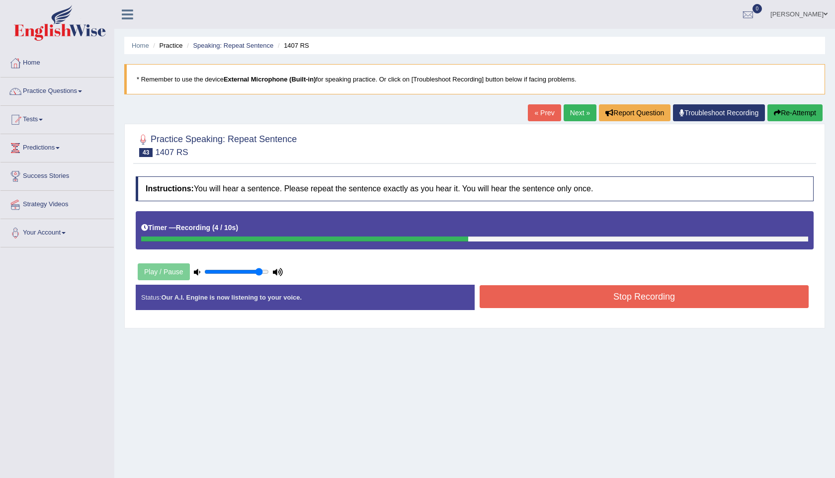
click at [649, 307] on button "Stop Recording" at bounding box center [644, 296] width 329 height 23
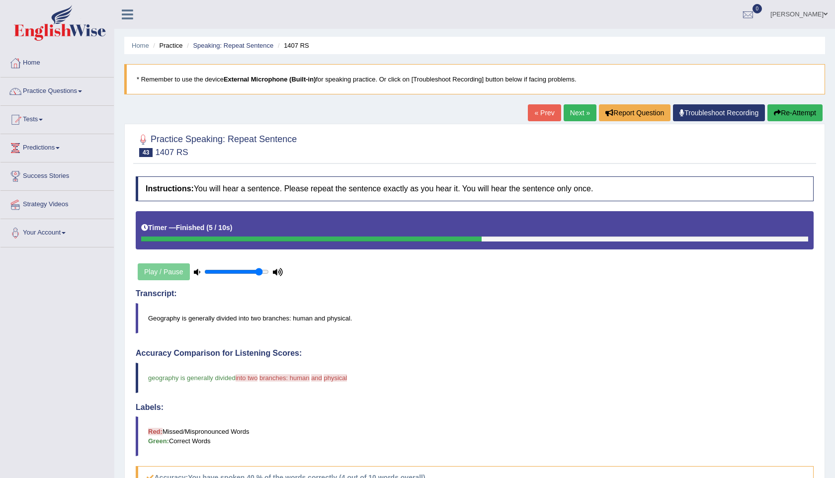
click at [573, 120] on link "Next »" at bounding box center [580, 112] width 33 height 17
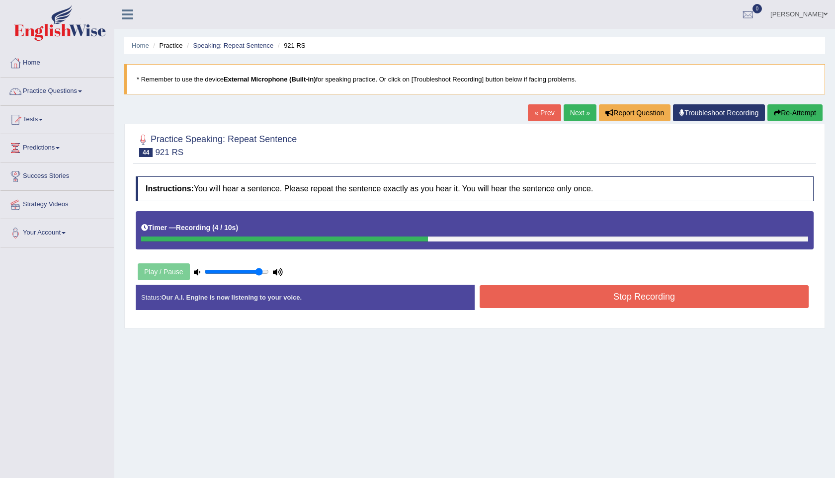
click at [598, 302] on button "Stop Recording" at bounding box center [644, 296] width 329 height 23
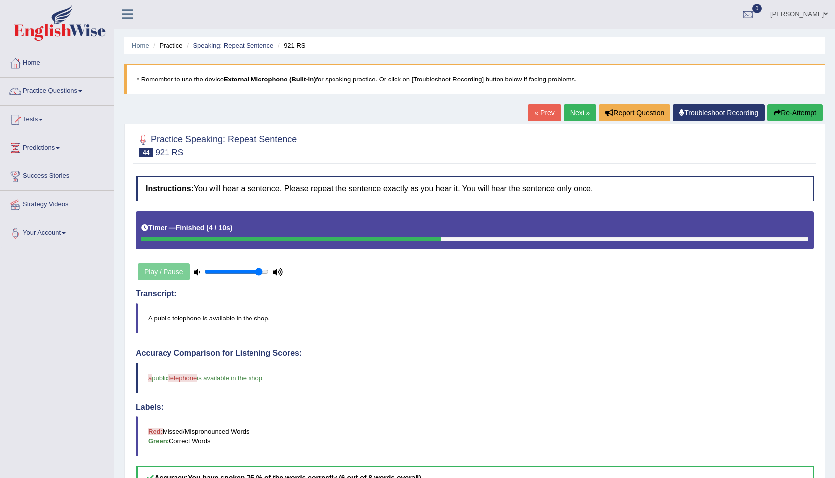
click at [577, 111] on link "Next »" at bounding box center [580, 112] width 33 height 17
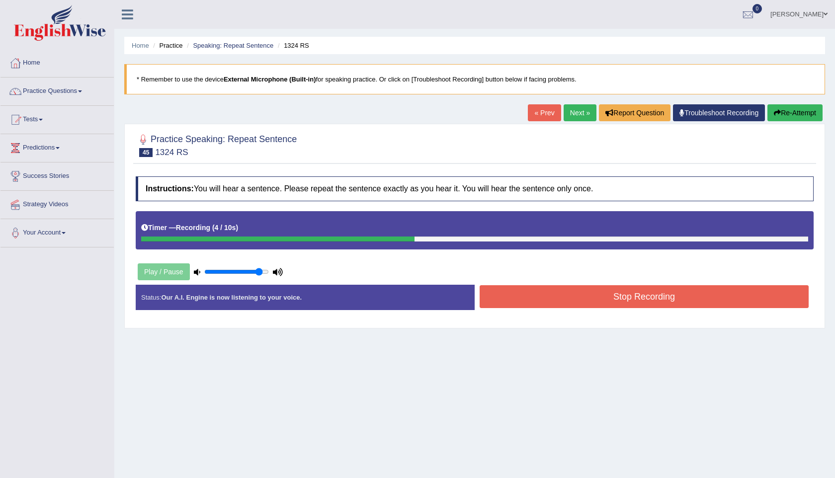
click at [624, 299] on button "Stop Recording" at bounding box center [644, 296] width 329 height 23
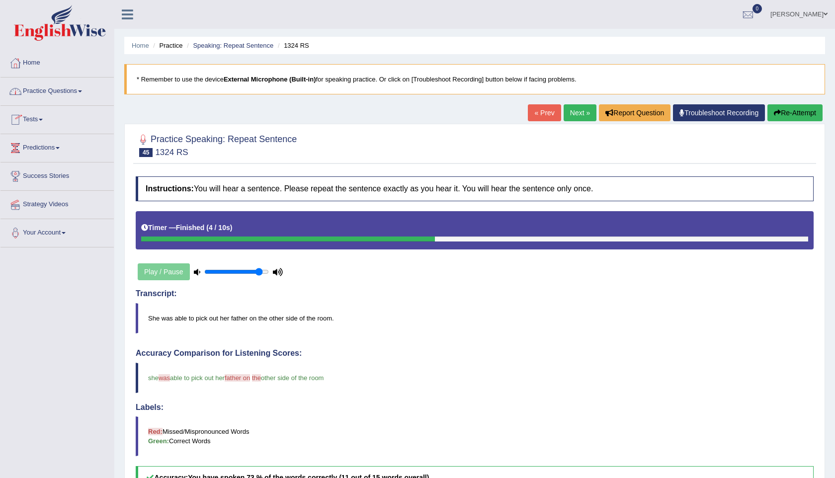
click at [58, 87] on link "Practice Questions" at bounding box center [56, 90] width 113 height 25
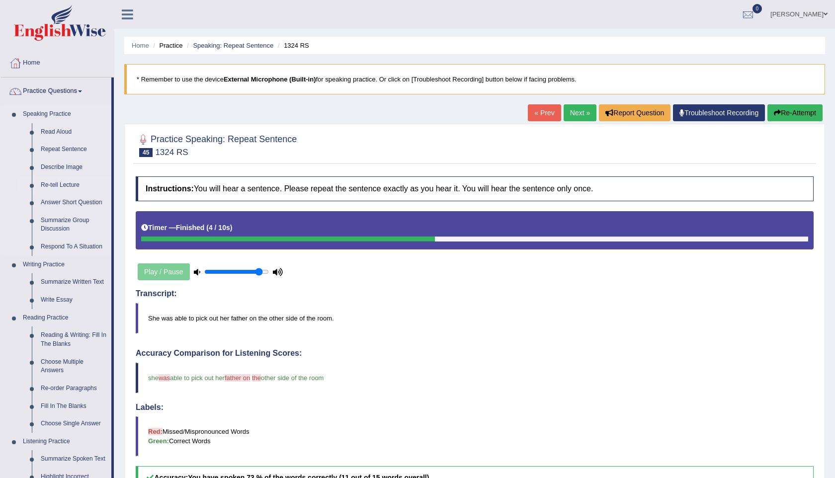
click at [59, 178] on link "Re-tell Lecture" at bounding box center [73, 185] width 75 height 18
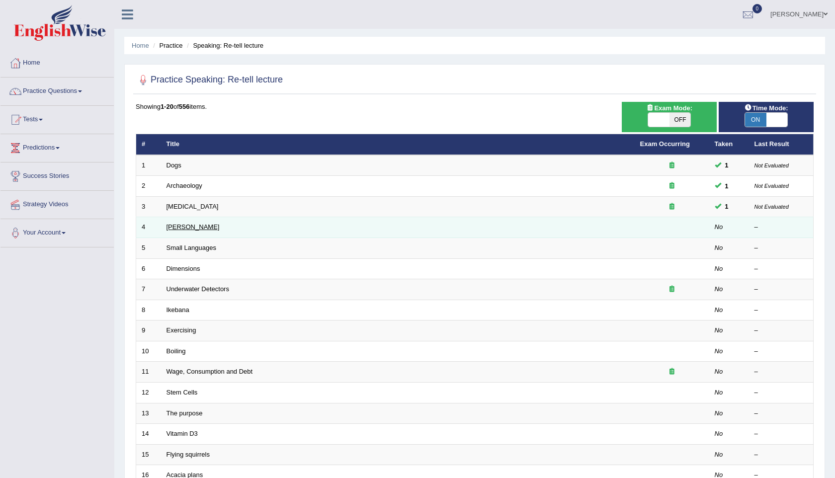
click at [189, 226] on link "[PERSON_NAME]" at bounding box center [193, 226] width 53 height 7
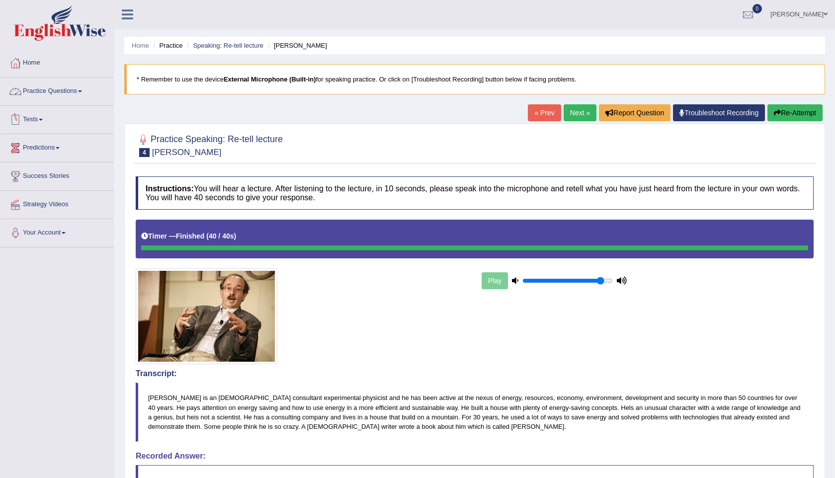
click at [54, 89] on link "Practice Questions" at bounding box center [56, 90] width 113 height 25
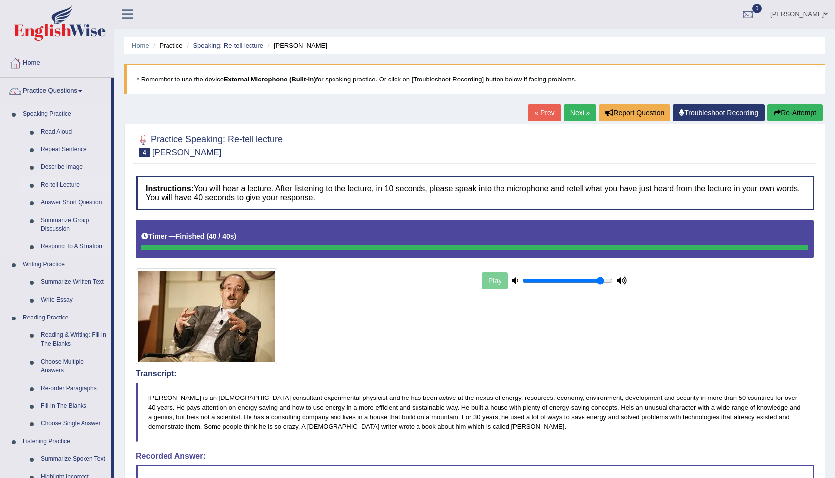
click at [64, 187] on link "Re-tell Lecture" at bounding box center [73, 185] width 75 height 18
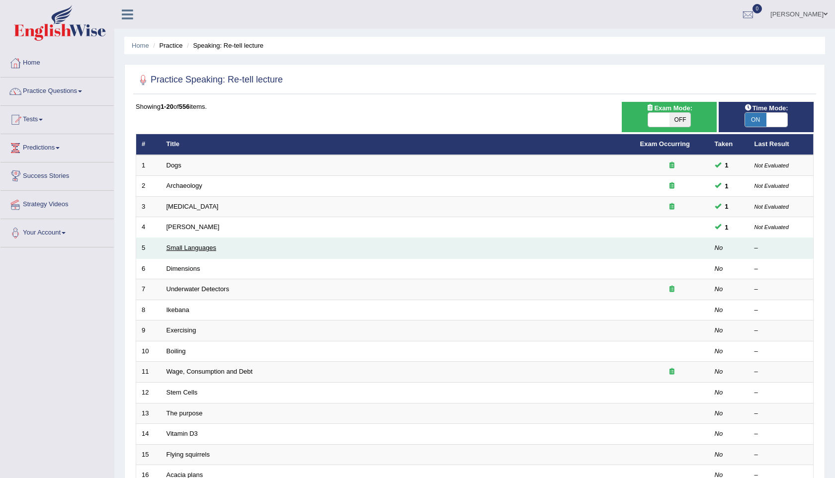
click at [199, 249] on link "Small Languages" at bounding box center [192, 247] width 50 height 7
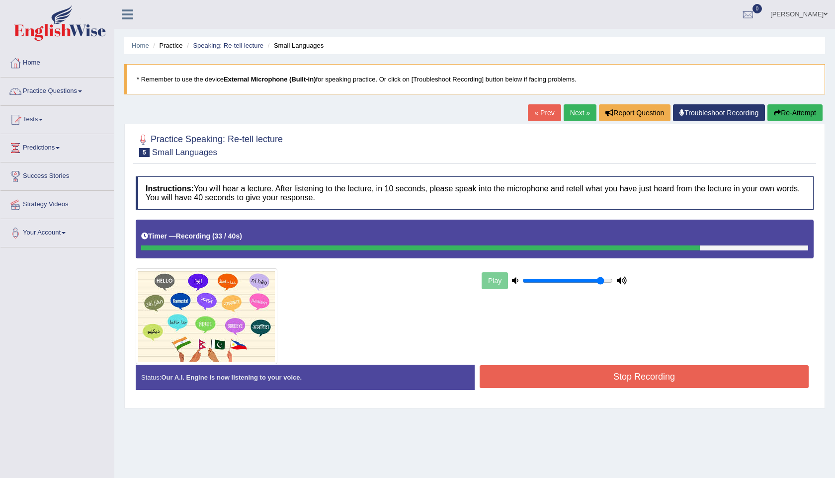
click at [599, 372] on button "Stop Recording" at bounding box center [644, 376] width 329 height 23
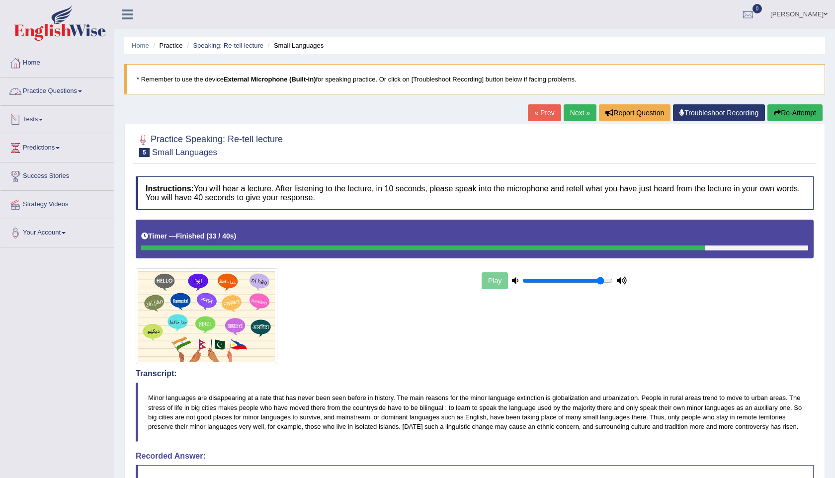
click at [66, 91] on link "Practice Questions" at bounding box center [56, 90] width 113 height 25
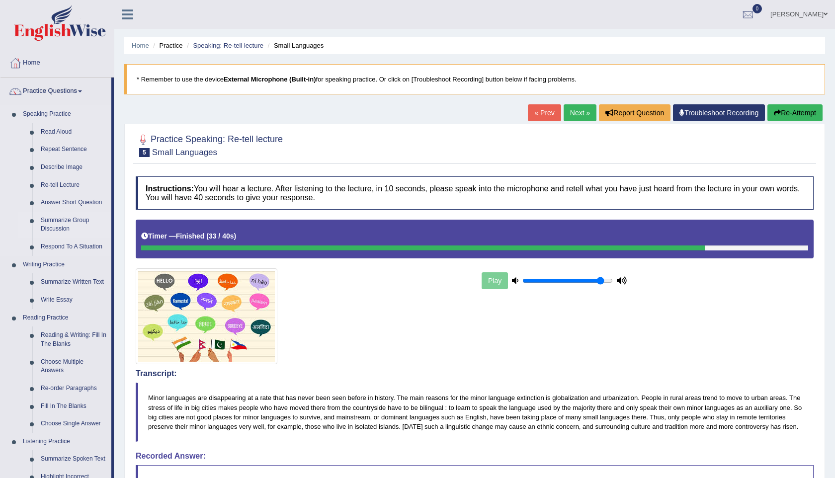
click at [58, 221] on link "Summarize Group Discussion" at bounding box center [73, 225] width 75 height 26
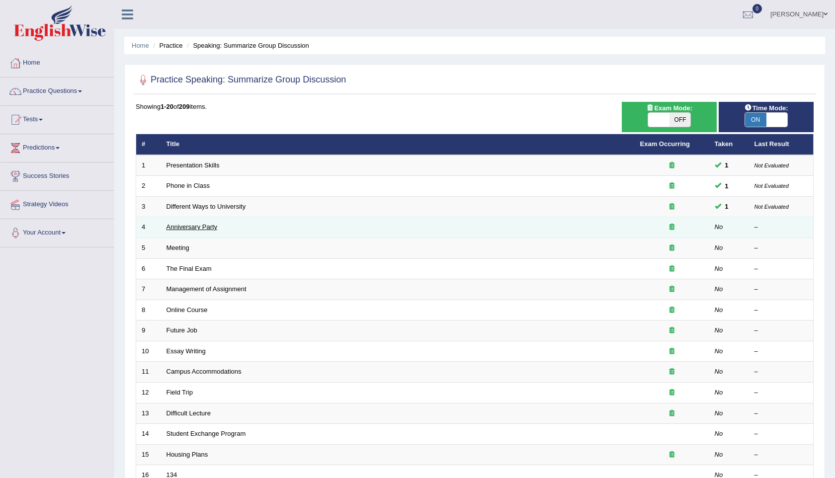
click at [208, 227] on link "Anniversary Party" at bounding box center [192, 226] width 51 height 7
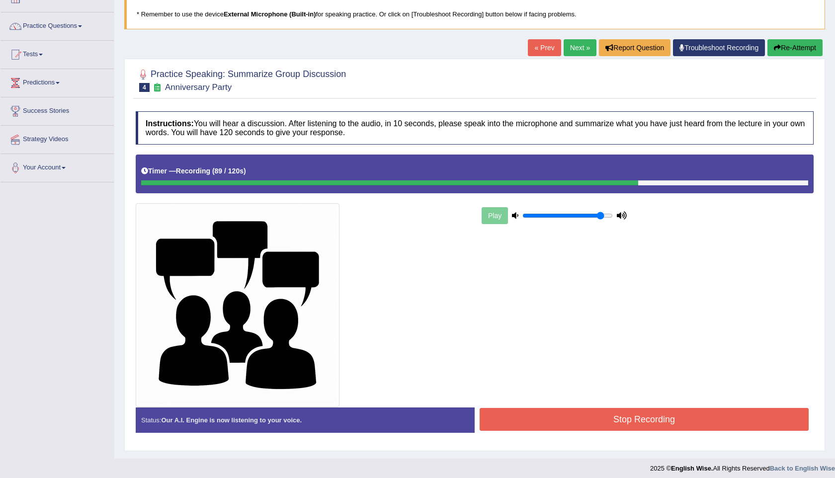
scroll to position [71, 0]
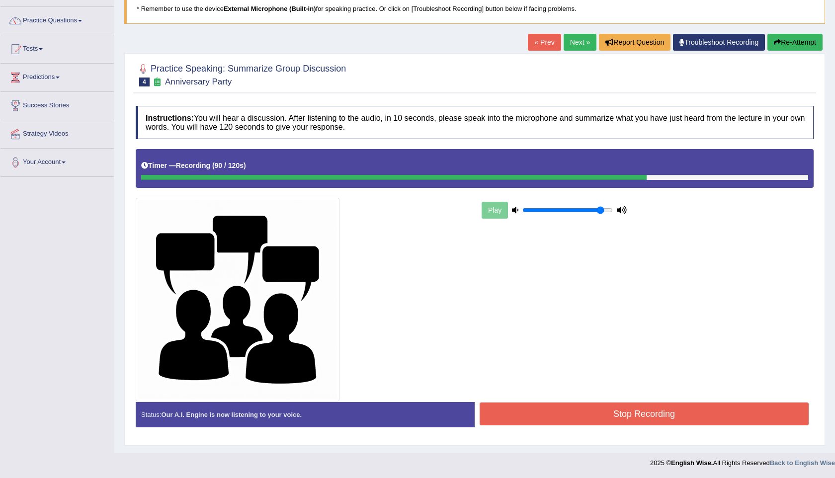
click at [642, 426] on div "Stop Recording" at bounding box center [644, 415] width 339 height 25
click at [636, 414] on button "Stop Recording" at bounding box center [644, 414] width 329 height 23
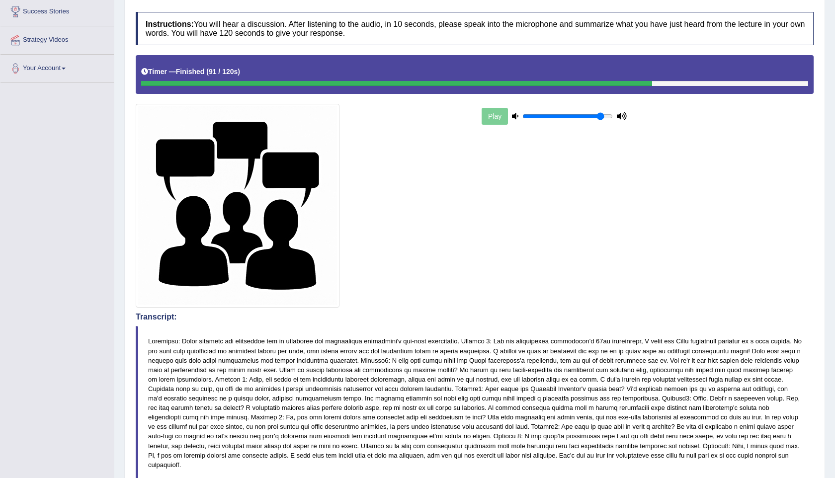
scroll to position [0, 0]
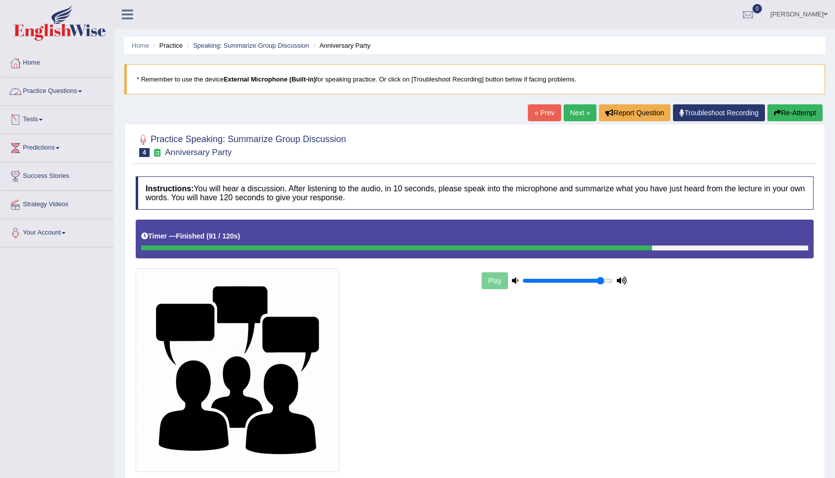
click at [52, 87] on link "Practice Questions" at bounding box center [56, 90] width 113 height 25
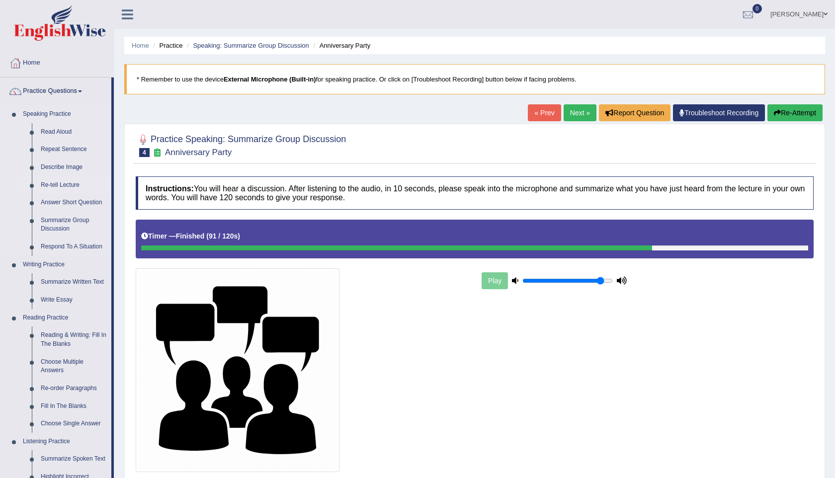
click at [67, 181] on link "Re-tell Lecture" at bounding box center [73, 185] width 75 height 18
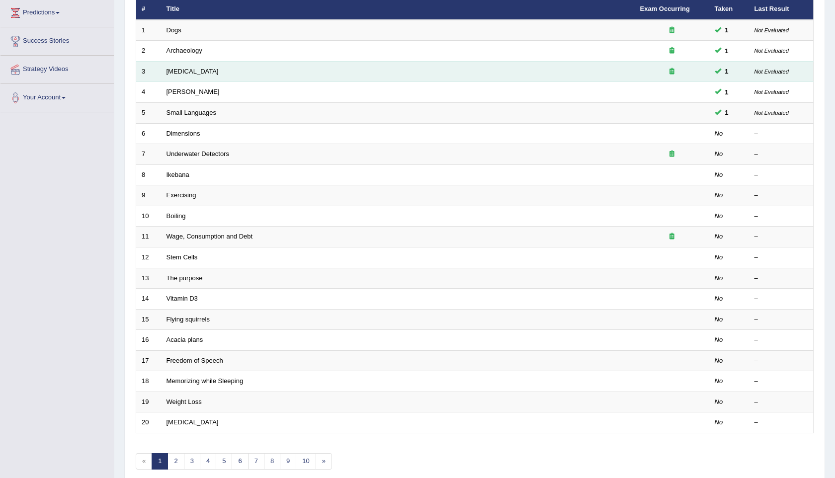
scroll to position [180, 0]
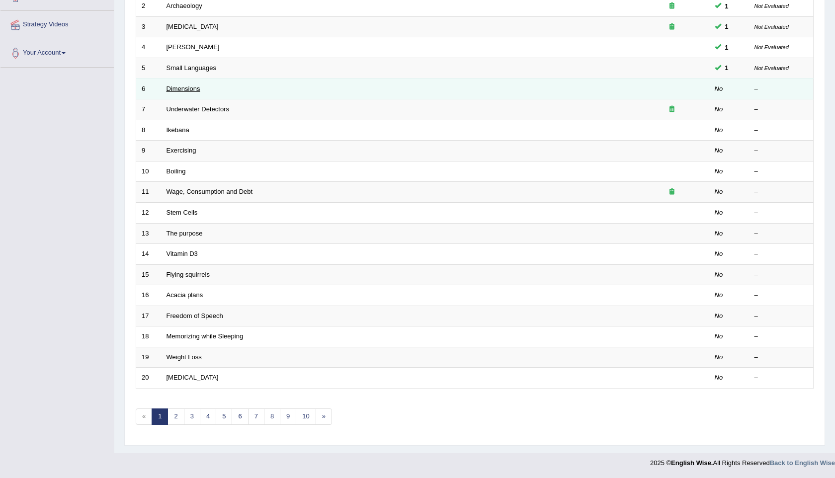
click at [192, 89] on link "Dimensions" at bounding box center [184, 88] width 34 height 7
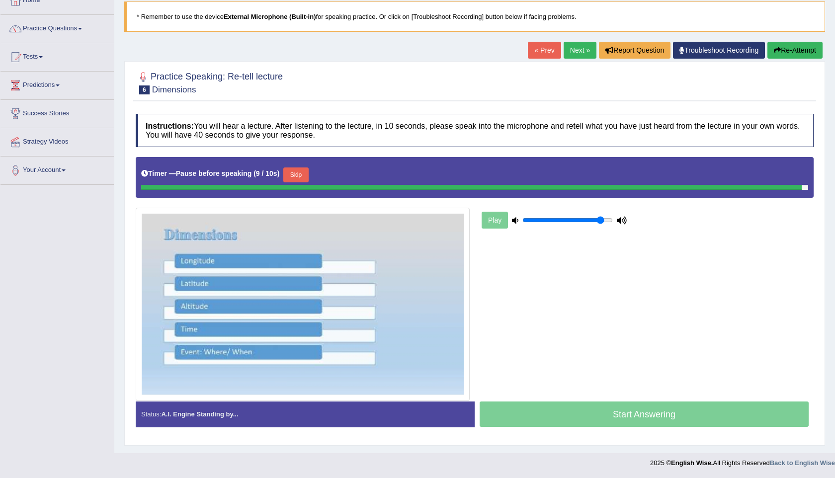
scroll to position [60, 0]
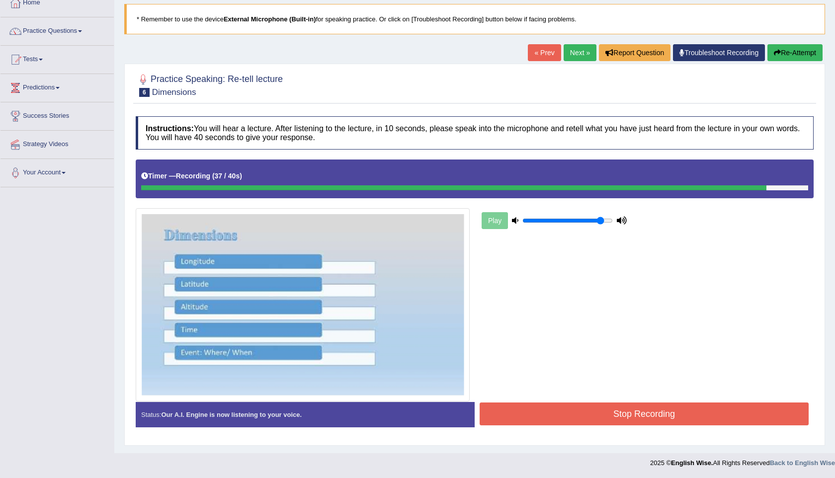
click at [606, 422] on button "Stop Recording" at bounding box center [644, 414] width 329 height 23
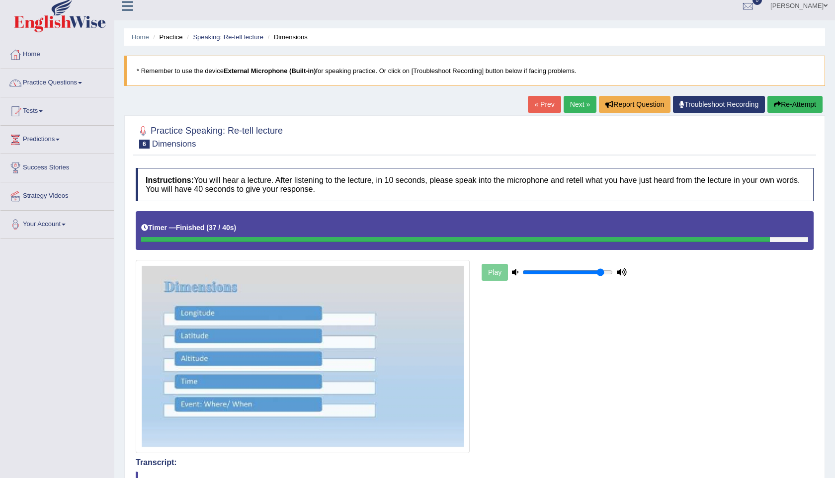
scroll to position [0, 0]
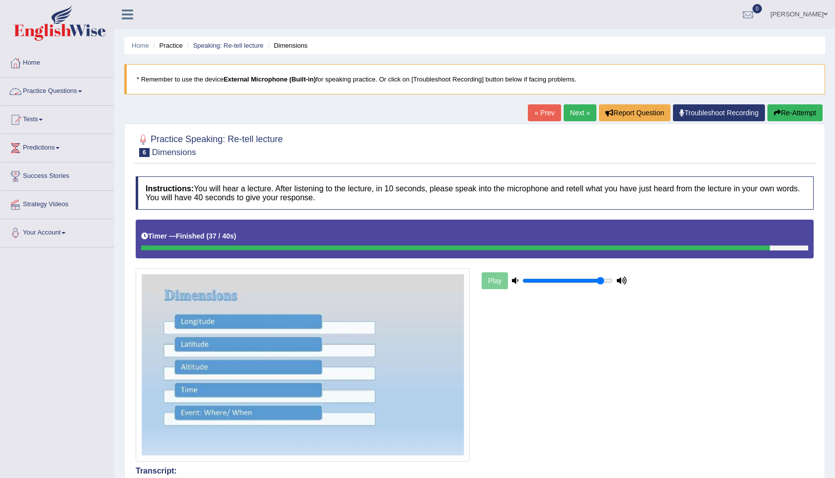
click at [72, 93] on link "Practice Questions" at bounding box center [56, 90] width 113 height 25
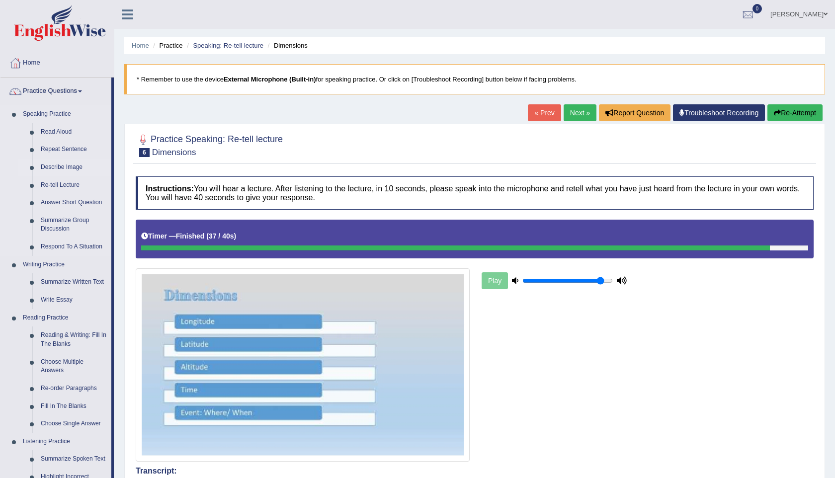
click at [61, 166] on link "Describe Image" at bounding box center [73, 168] width 75 height 18
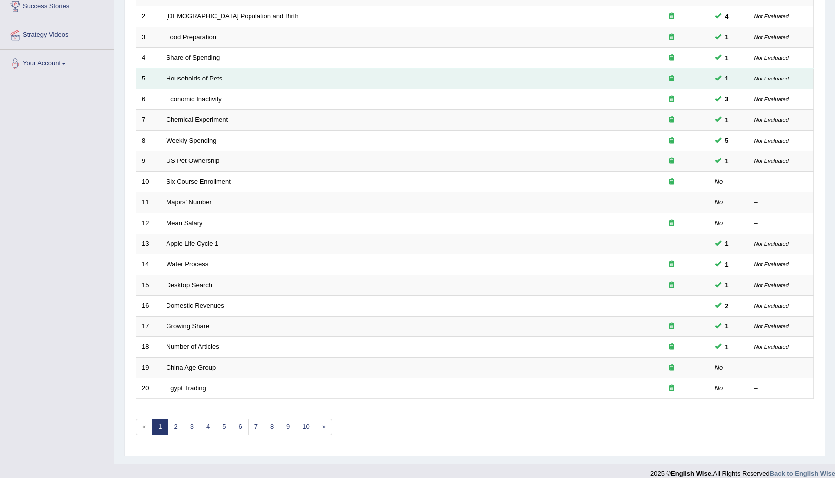
scroll to position [180, 0]
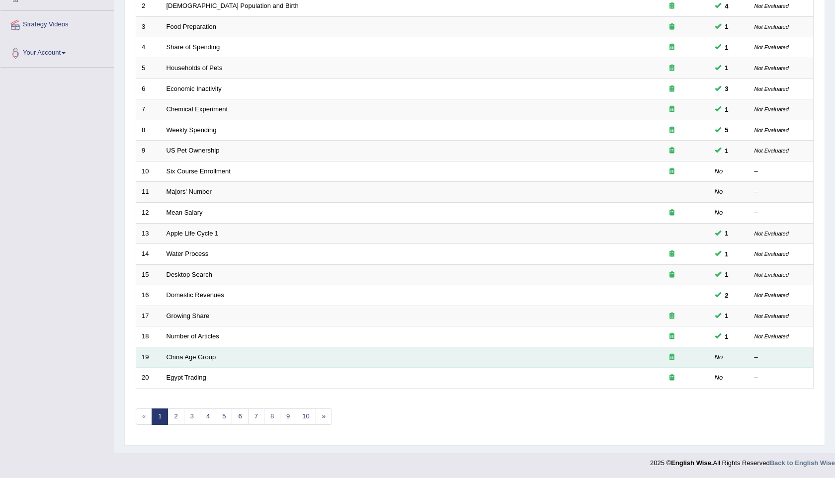
click at [199, 354] on link "China Age Group" at bounding box center [192, 356] width 50 height 7
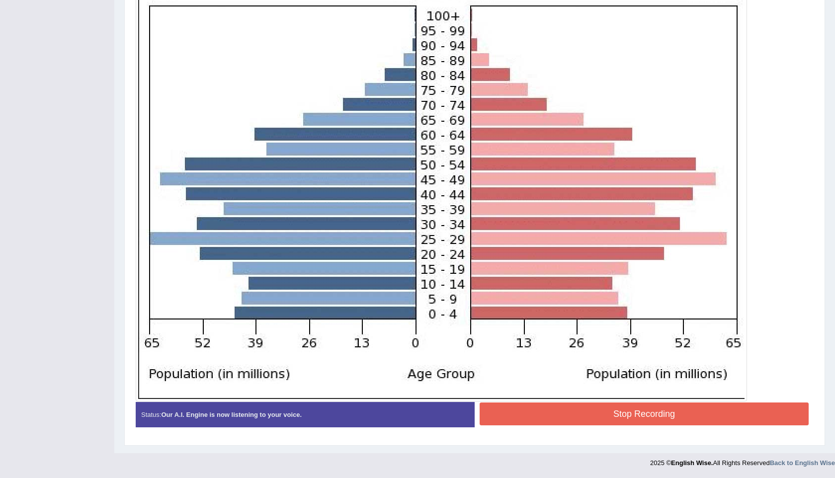
scroll to position [296, 0]
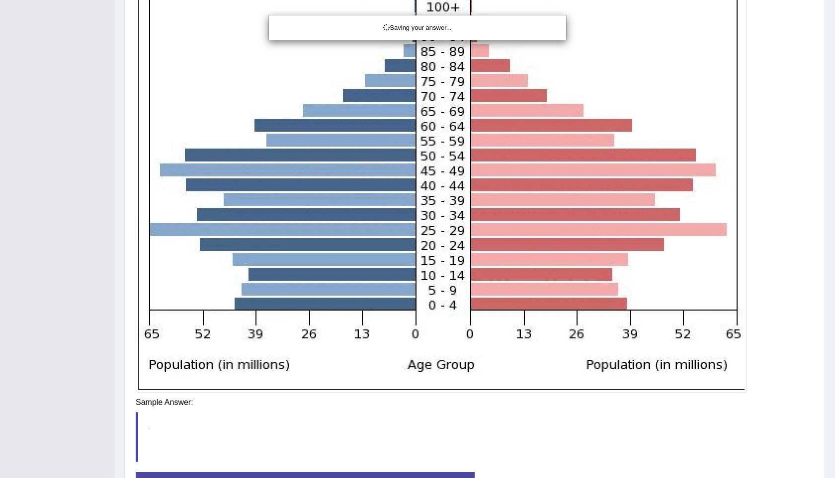
click at [609, 408] on div "Saving your answer..." at bounding box center [417, 239] width 835 height 478
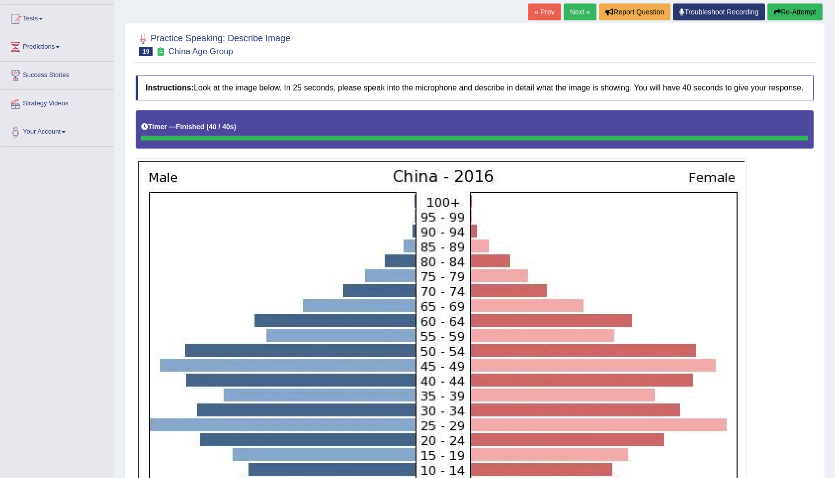
scroll to position [0, 0]
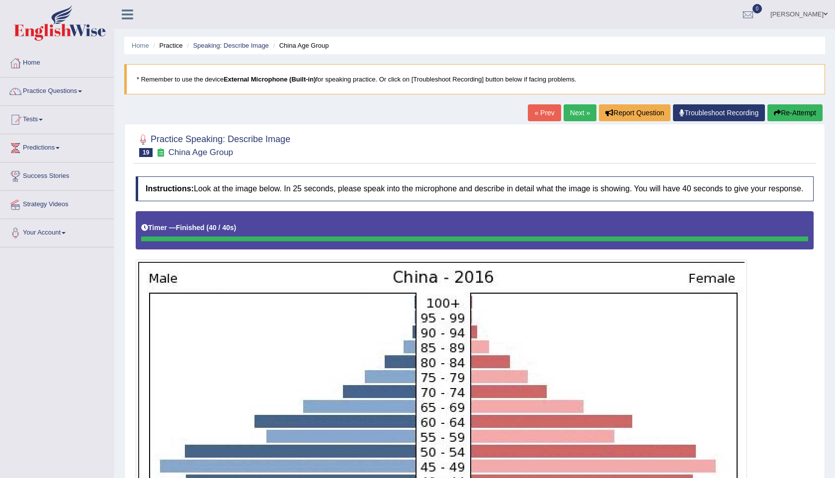
click at [781, 109] on button "Re-Attempt" at bounding box center [794, 112] width 55 height 17
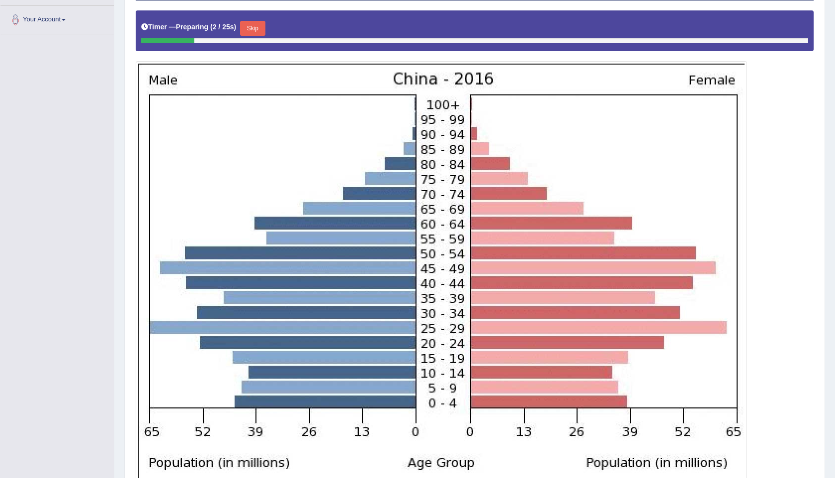
scroll to position [214, 0]
click at [260, 35] on button "Skip" at bounding box center [252, 27] width 25 height 15
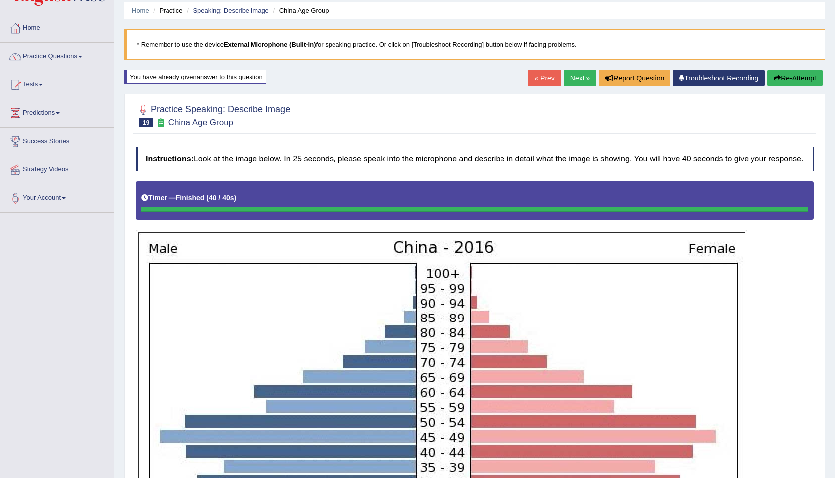
scroll to position [0, 0]
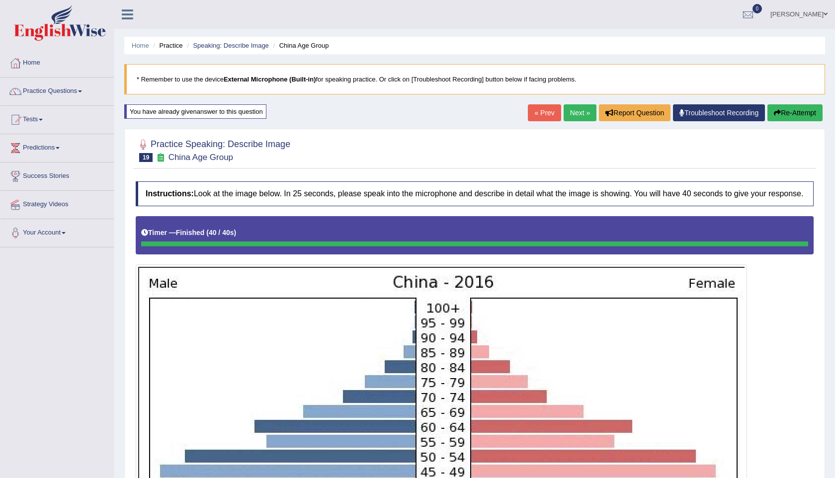
click at [576, 110] on link "Next »" at bounding box center [580, 112] width 33 height 17
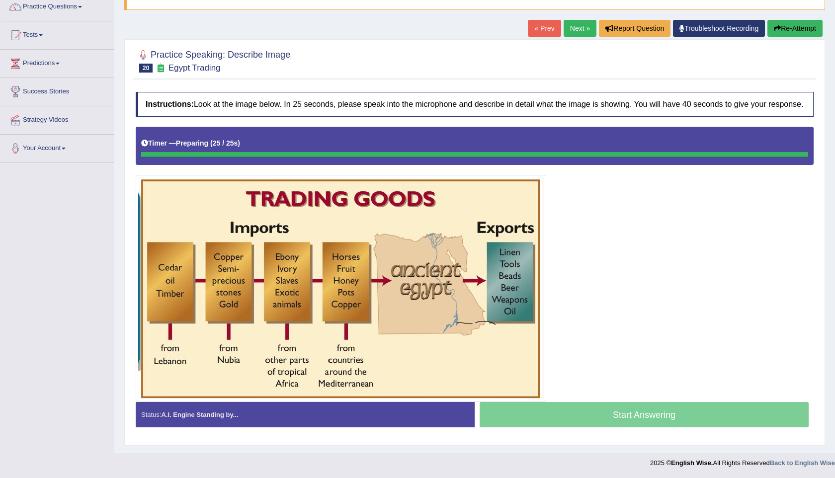
scroll to position [93, 0]
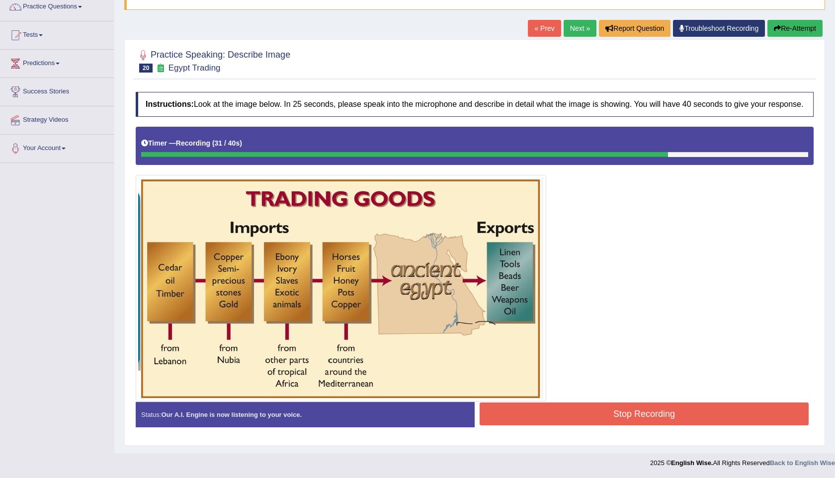
click at [635, 409] on button "Stop Recording" at bounding box center [644, 414] width 329 height 23
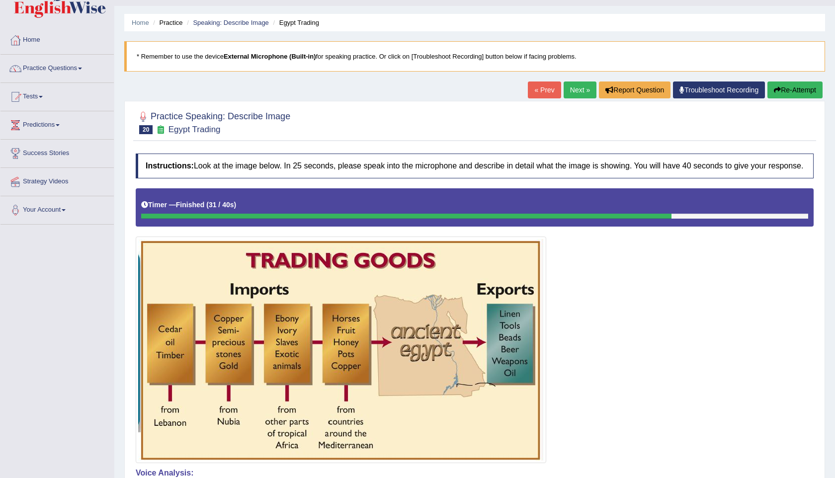
scroll to position [0, 0]
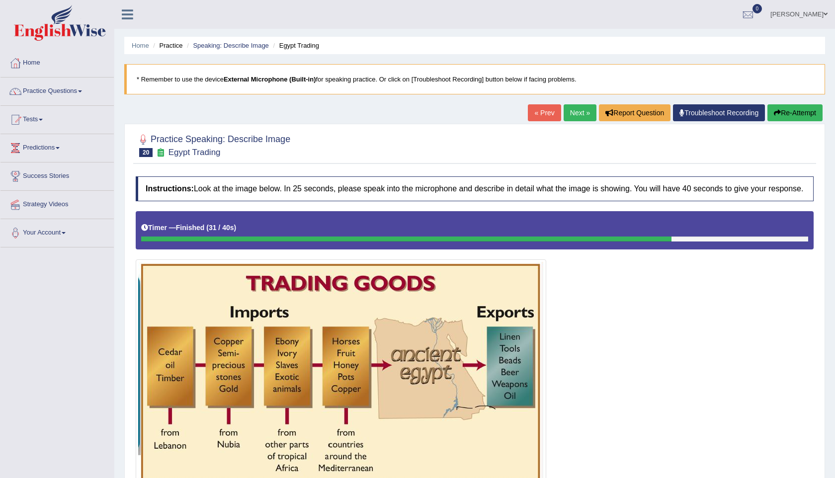
click at [574, 110] on link "Next »" at bounding box center [580, 112] width 33 height 17
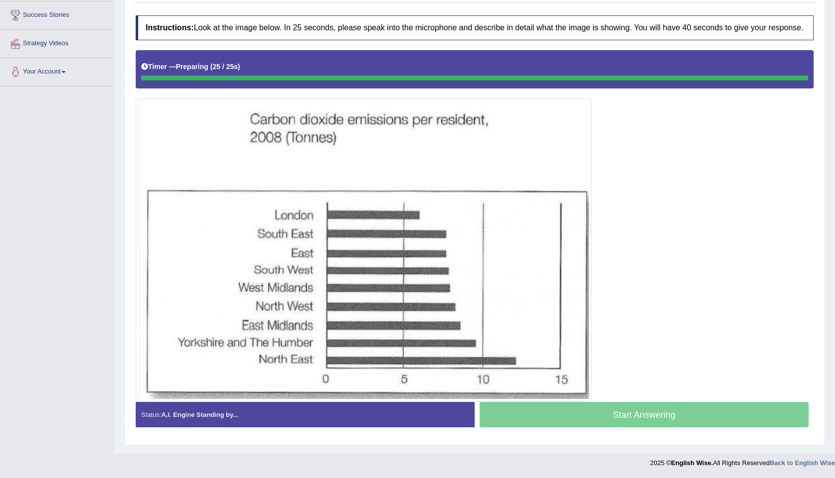
scroll to position [170, 0]
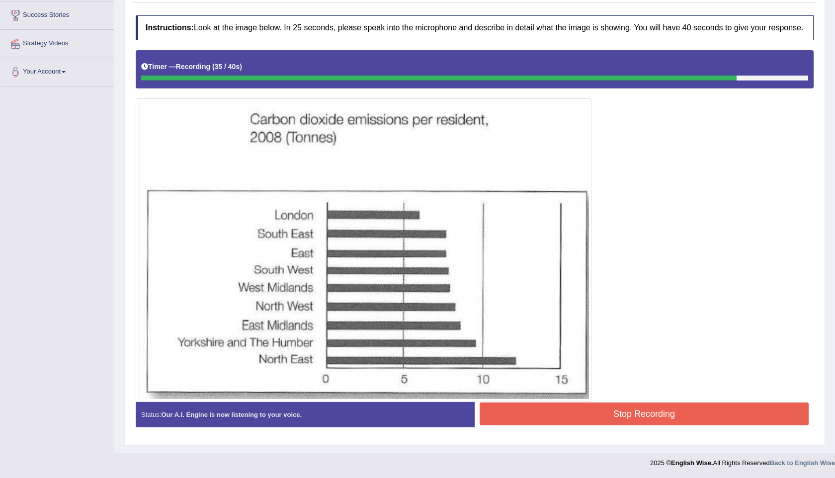
click at [638, 419] on button "Stop Recording" at bounding box center [644, 414] width 329 height 23
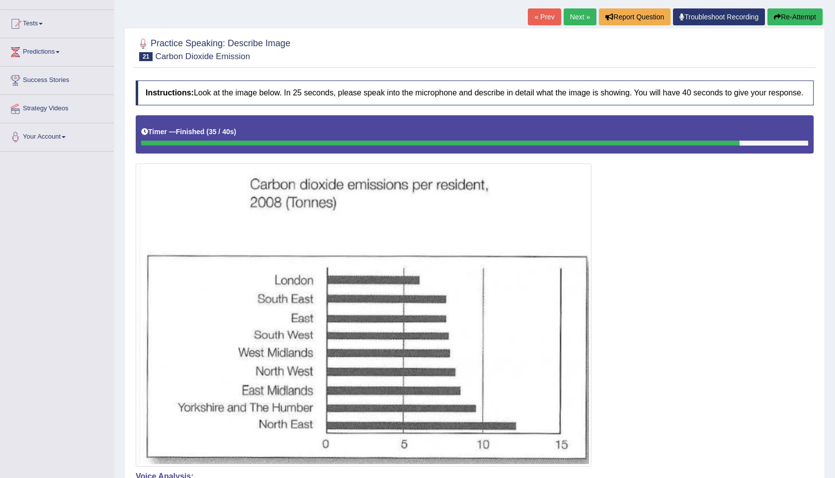
scroll to position [0, 0]
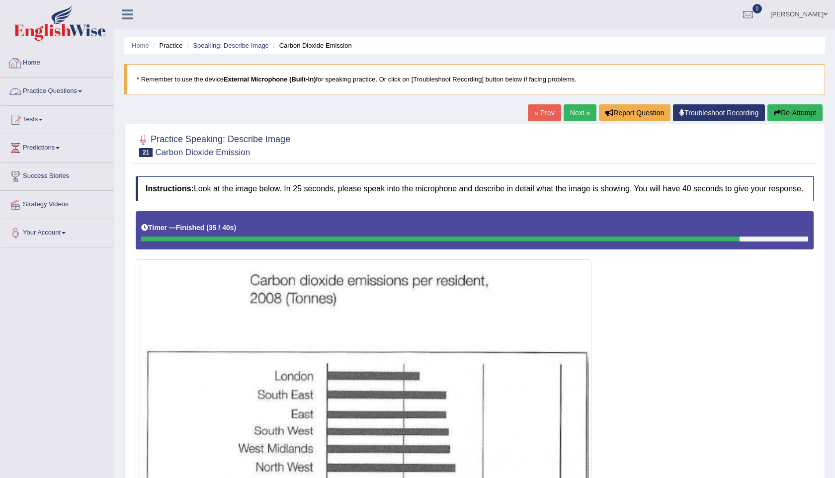
click at [57, 87] on link "Practice Questions" at bounding box center [56, 90] width 113 height 25
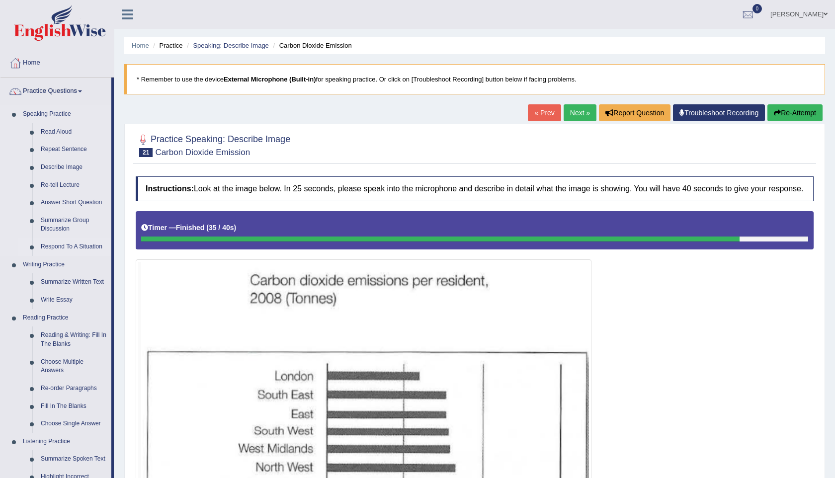
click at [68, 249] on link "Respond To A Situation" at bounding box center [73, 247] width 75 height 18
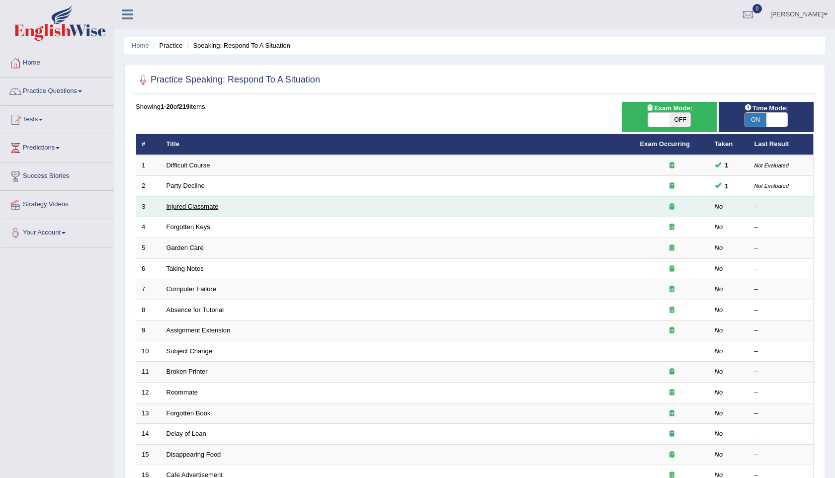
click at [191, 206] on link "Injured Classmate" at bounding box center [193, 206] width 52 height 7
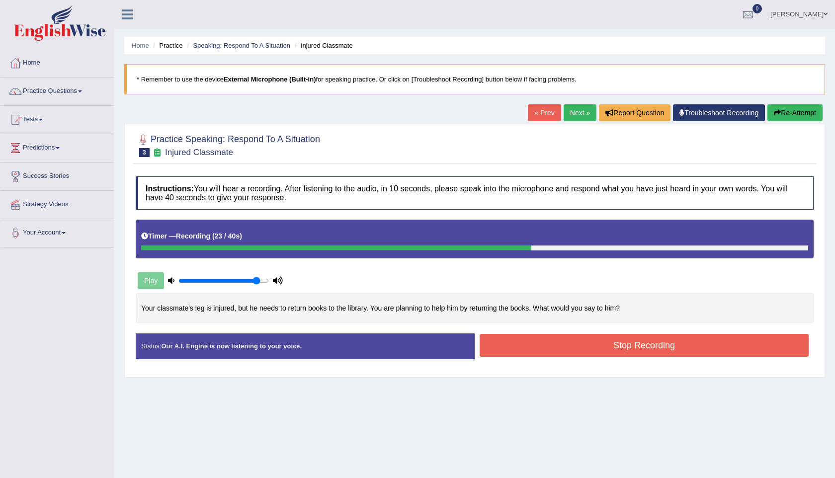
click at [645, 336] on button "Stop Recording" at bounding box center [644, 345] width 329 height 23
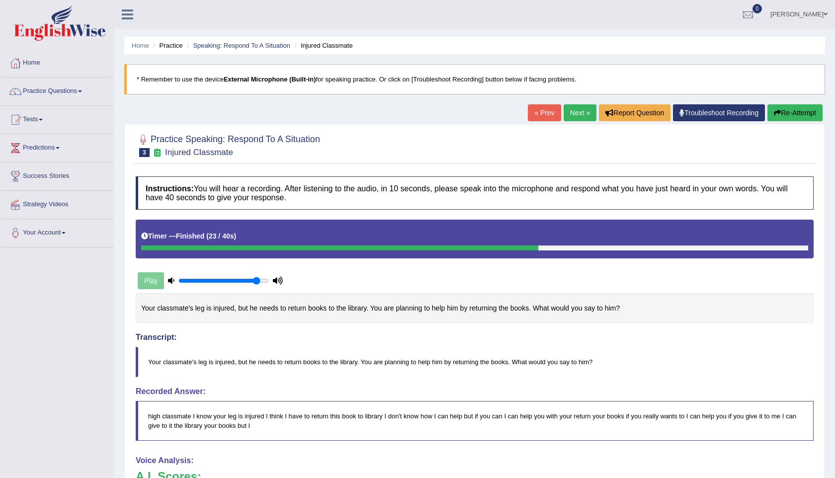
click at [568, 112] on link "Next »" at bounding box center [580, 112] width 33 height 17
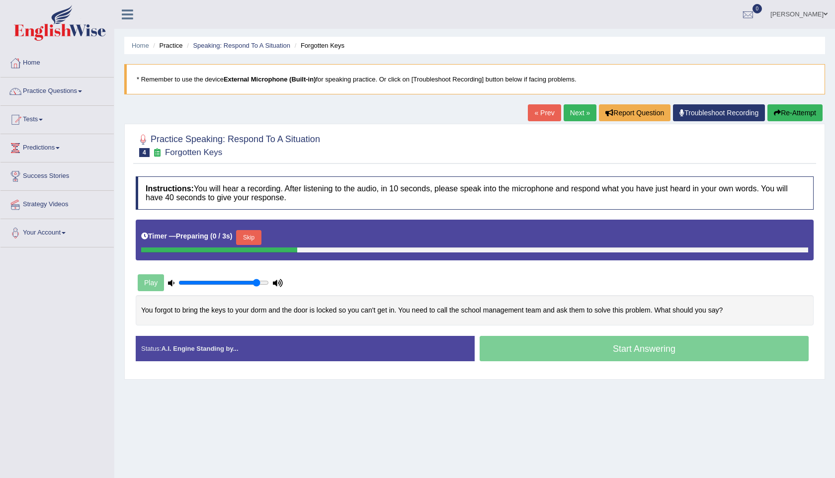
scroll to position [44, 0]
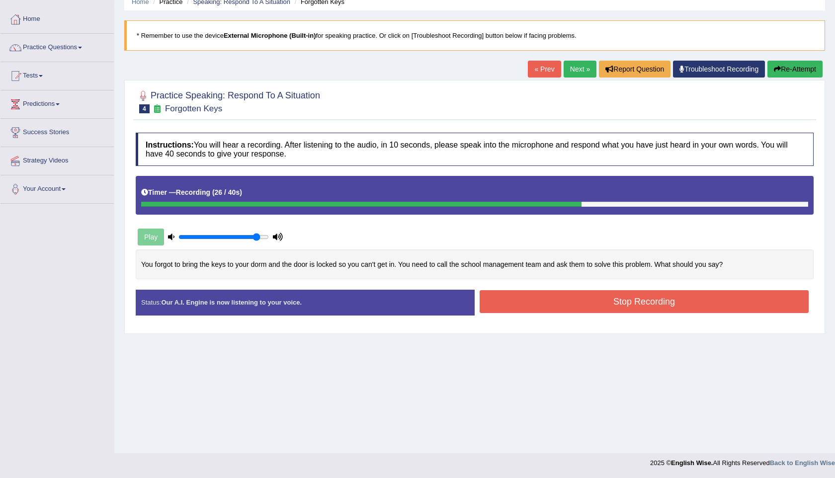
click at [623, 303] on button "Stop Recording" at bounding box center [644, 301] width 329 height 23
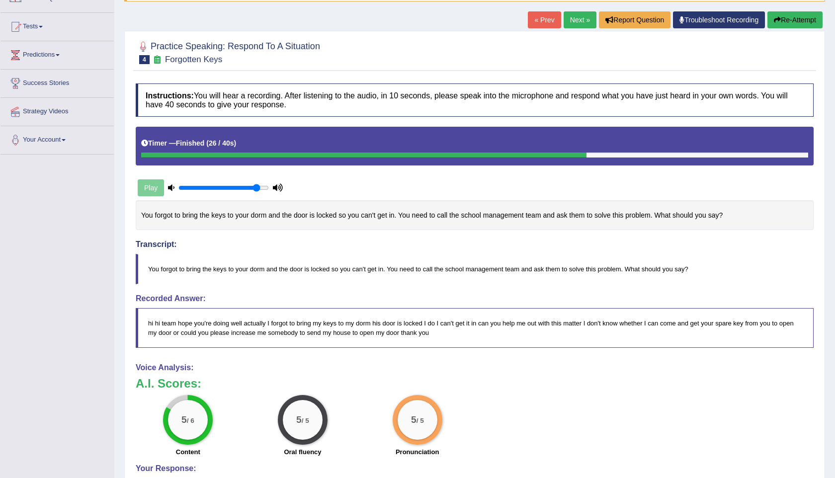
scroll to position [0, 0]
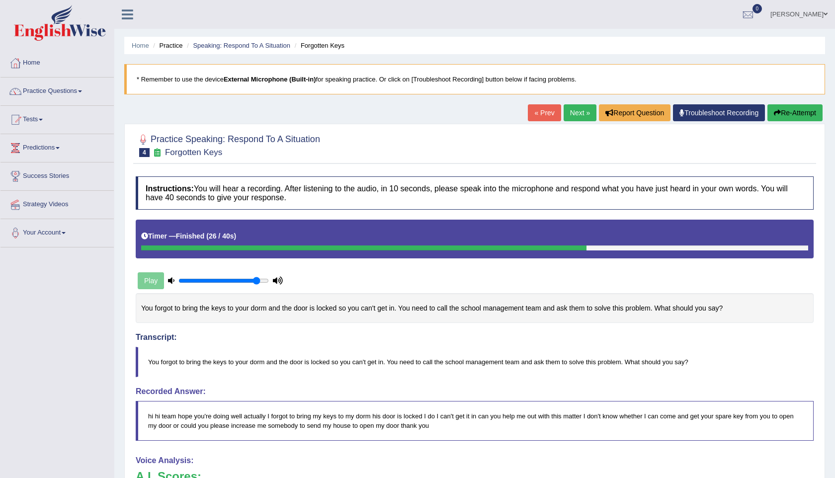
click at [570, 119] on link "Next »" at bounding box center [580, 112] width 33 height 17
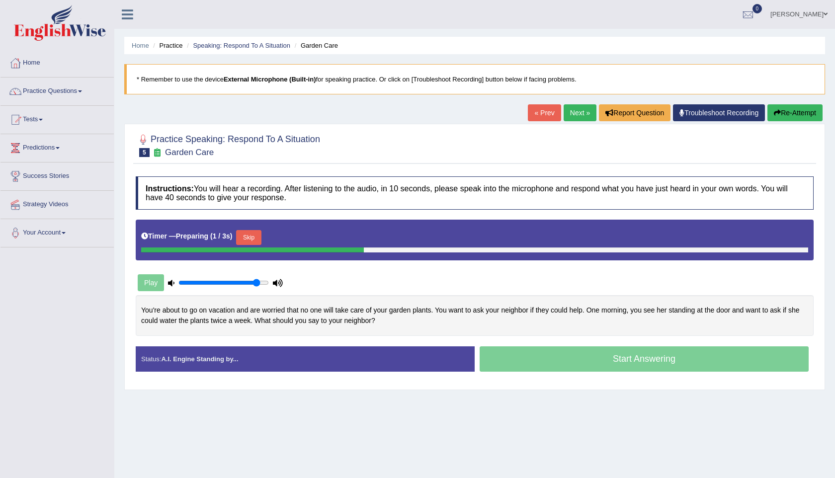
scroll to position [0, 0]
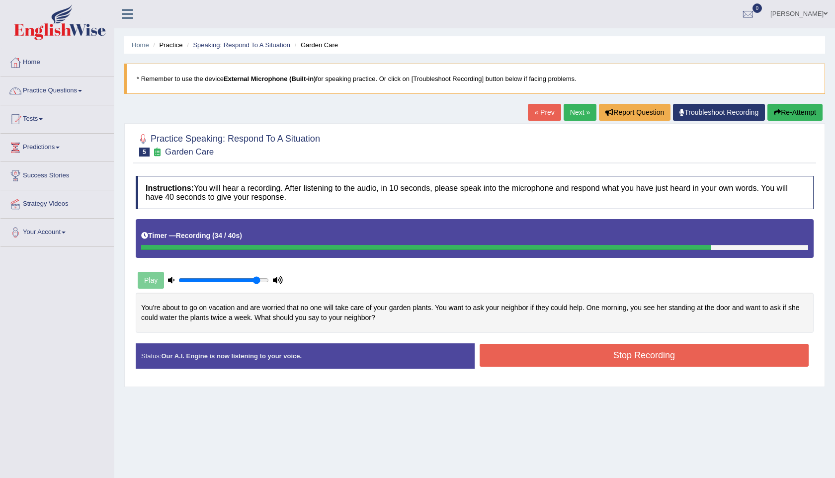
click at [635, 356] on button "Stop Recording" at bounding box center [644, 355] width 329 height 23
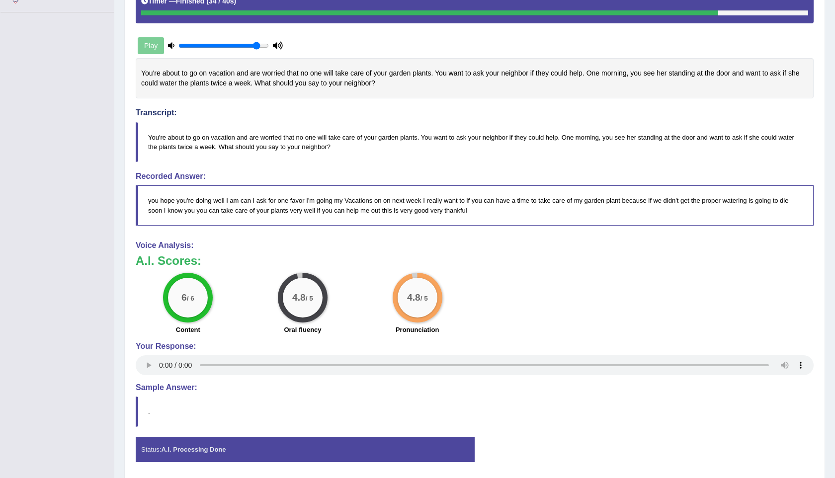
scroll to position [238, 0]
